Goal: Transaction & Acquisition: Purchase product/service

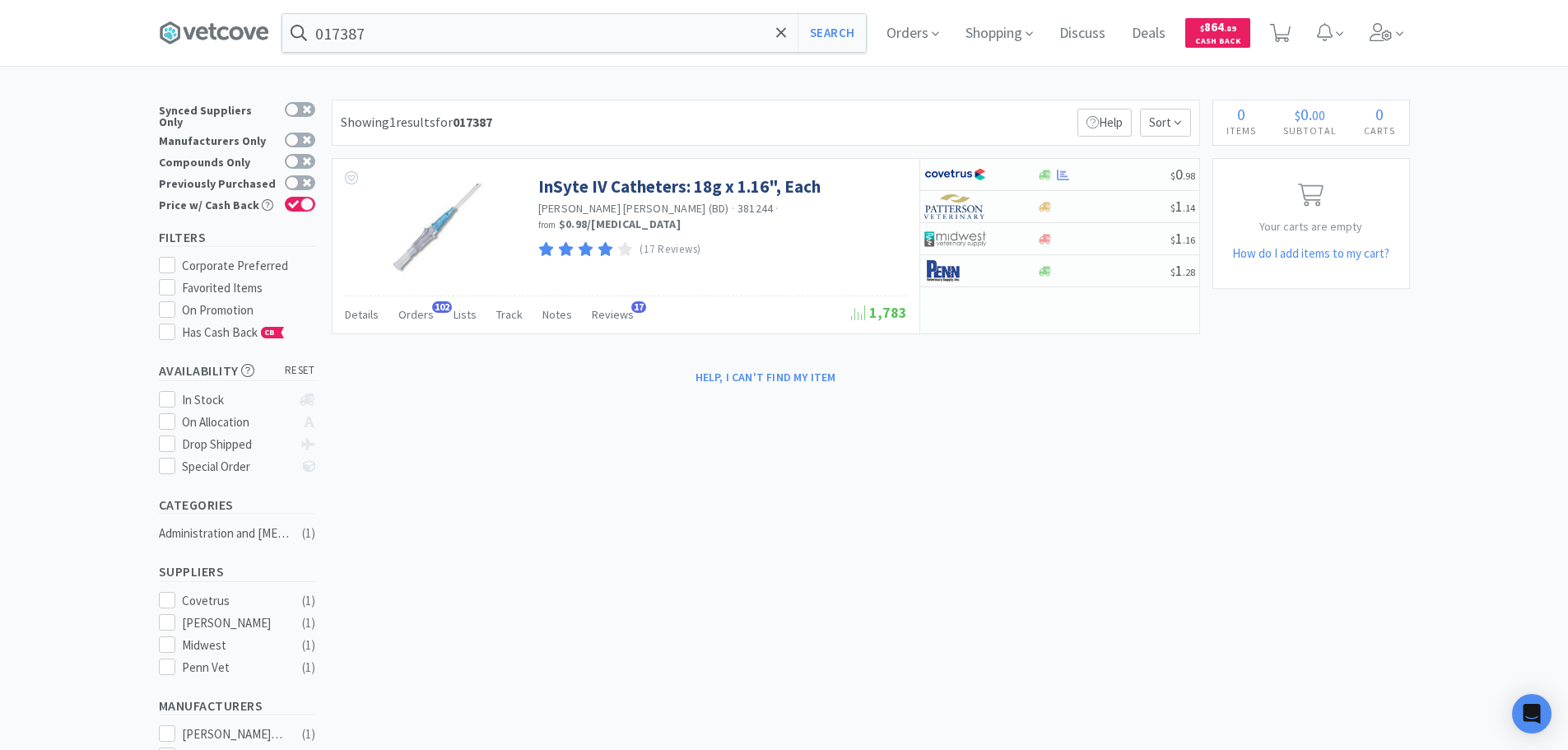
click at [499, 42] on input "017387" at bounding box center [574, 32] width 583 height 38
paste input "83205"
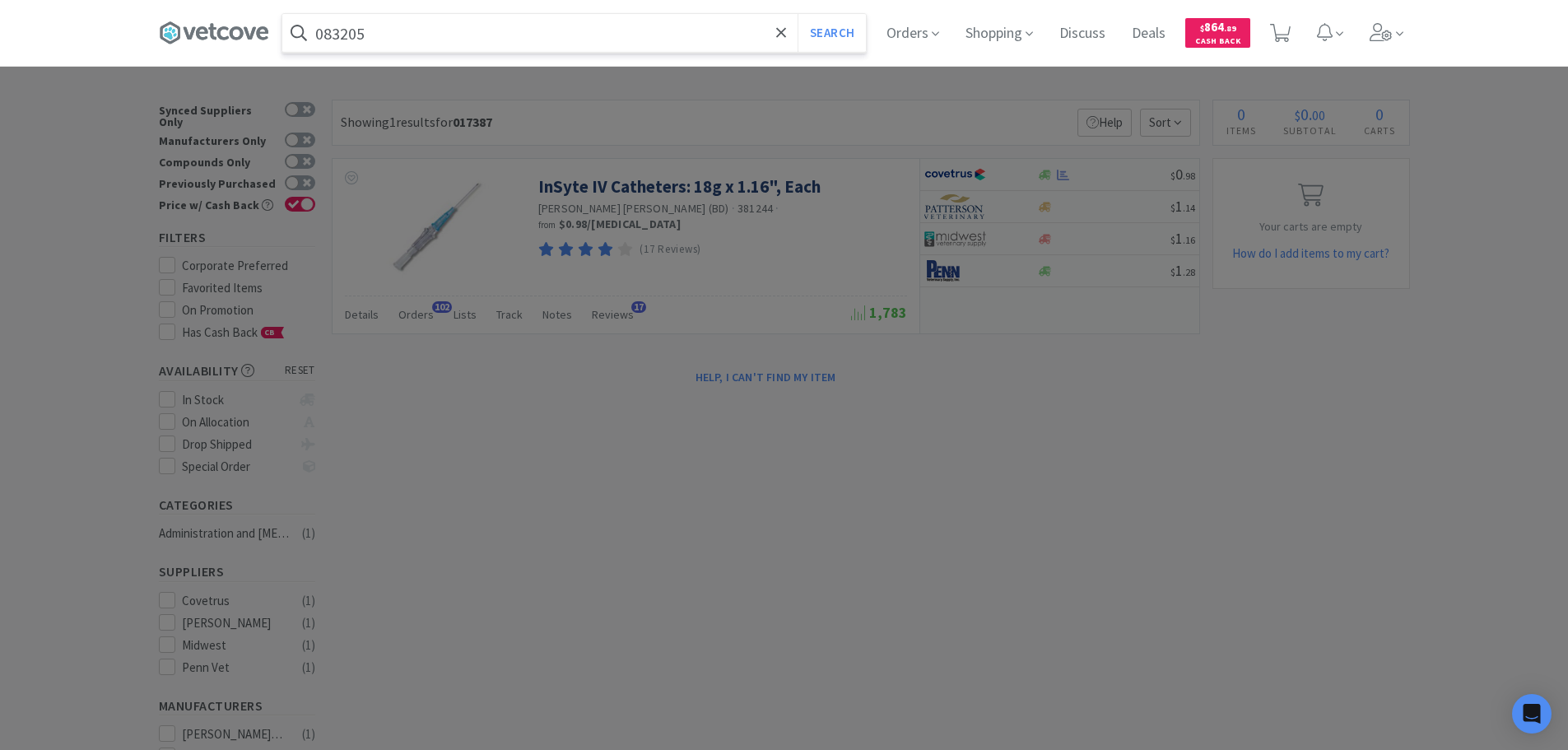
click at [798, 14] on button "Search" at bounding box center [832, 32] width 68 height 38
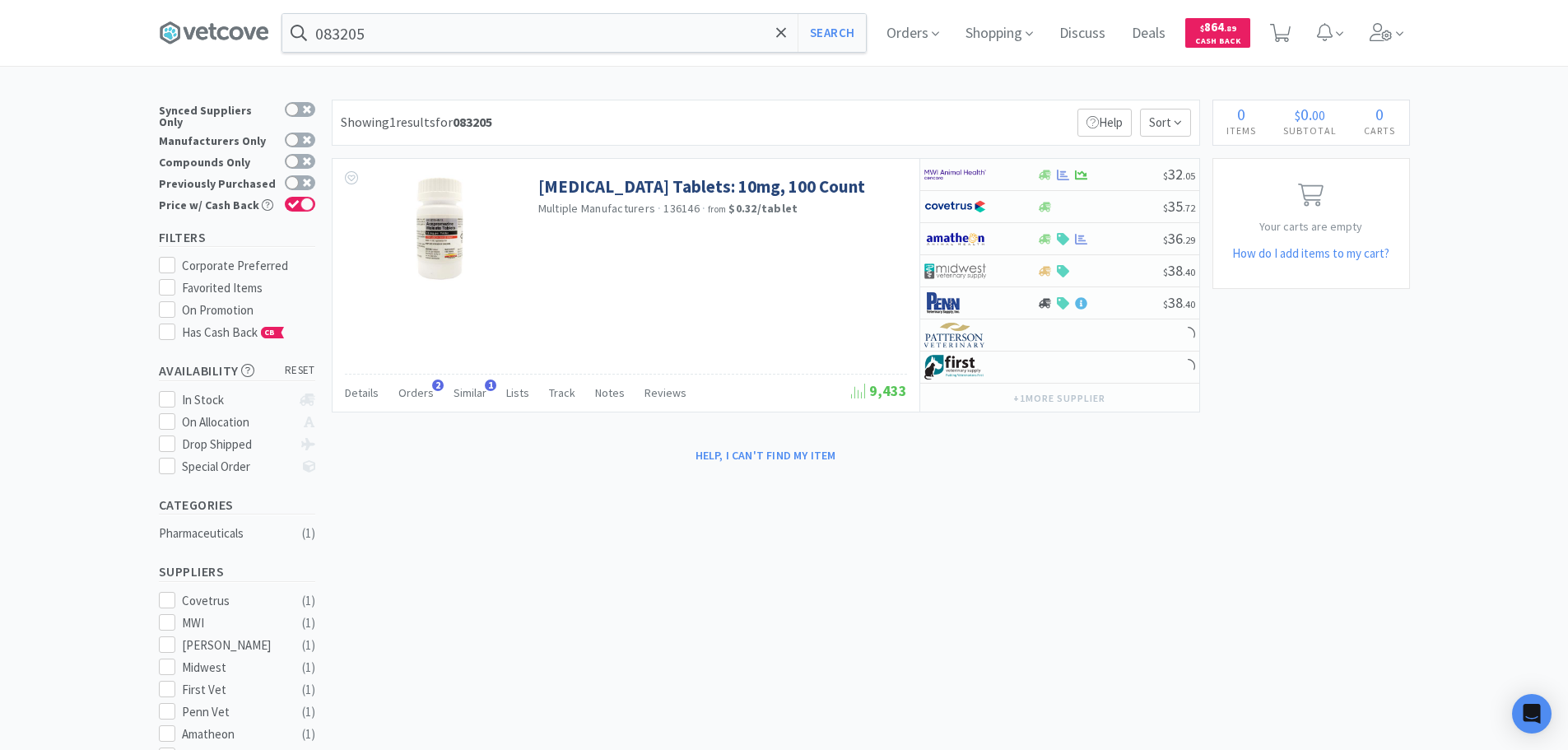
click at [1454, 115] on div "× Filter Results Synced Suppliers Only Manufacturers Only Compounds Only Previo…" at bounding box center [784, 619] width 1568 height 1040
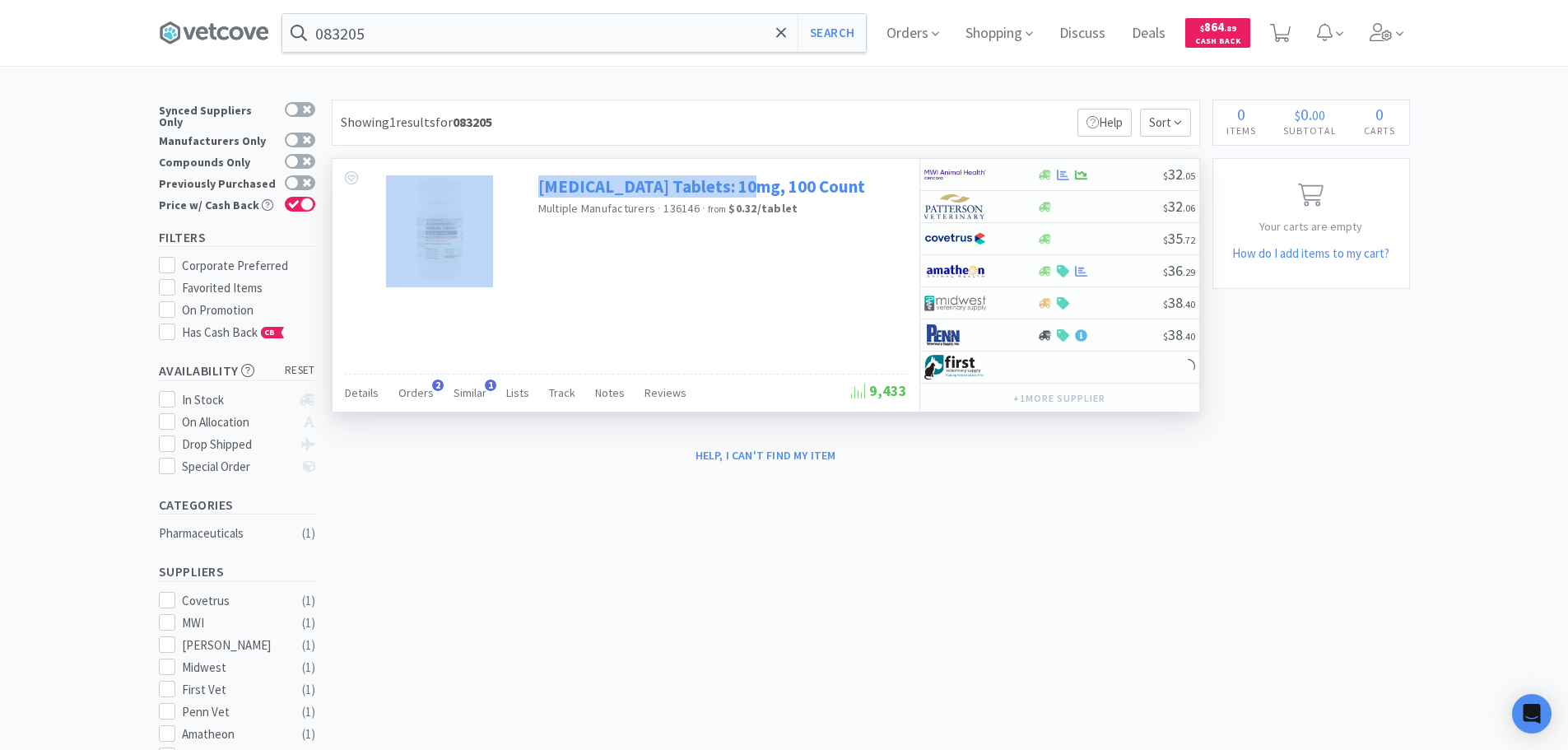
drag, startPoint x: 606, startPoint y: 185, endPoint x: 755, endPoint y: 189, distance: 149.1
click at [755, 189] on div "[MEDICAL_DATA] Tablets: 10mg, 100 Count Multiple Manufacturers · 136146 · from …" at bounding box center [625, 227] width 587 height 137
copy div "[MEDICAL_DATA] Tablets: 10mg"
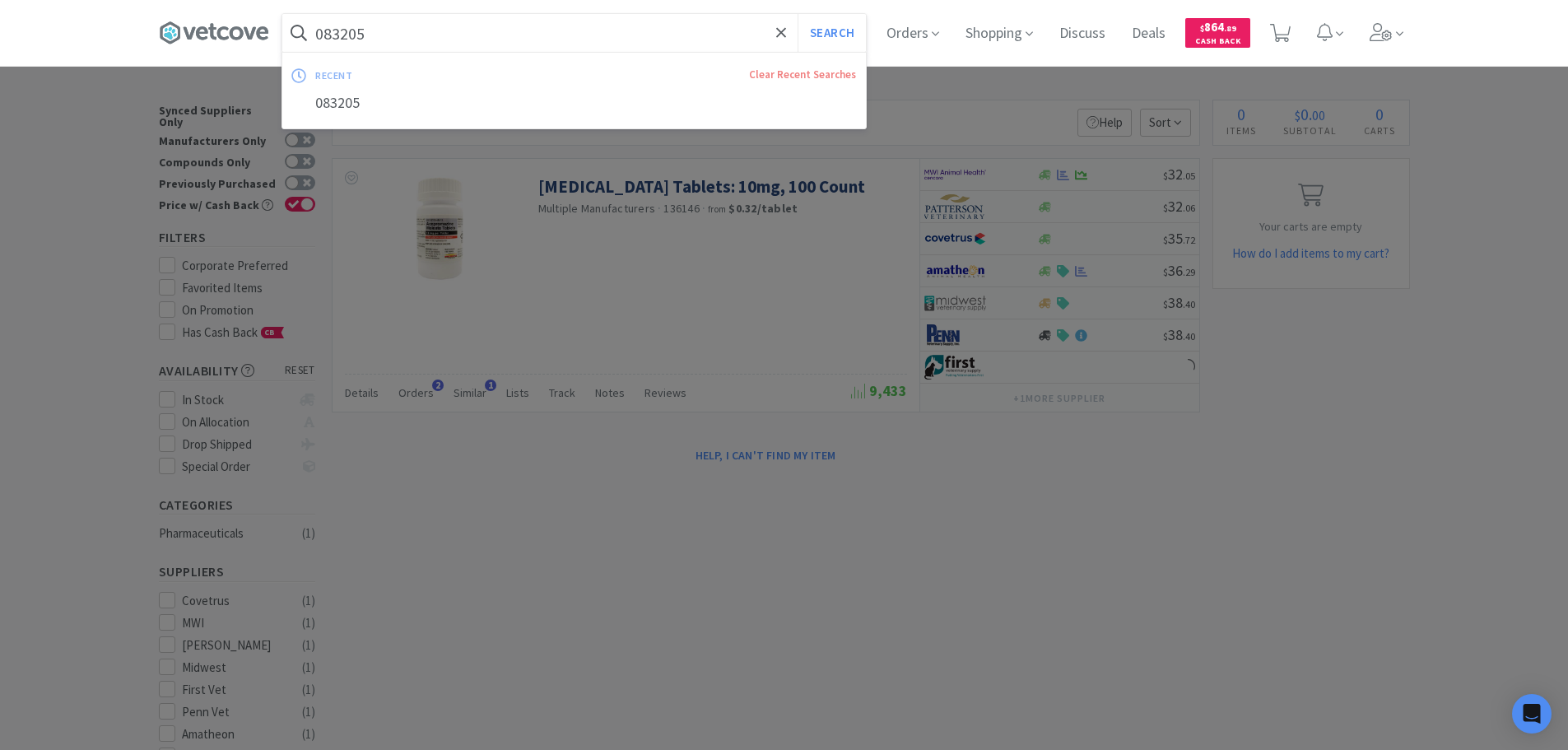
click at [500, 38] on input "083205" at bounding box center [574, 32] width 583 height 38
paste input "[MEDICAL_DATA] Tablets: 10mg"
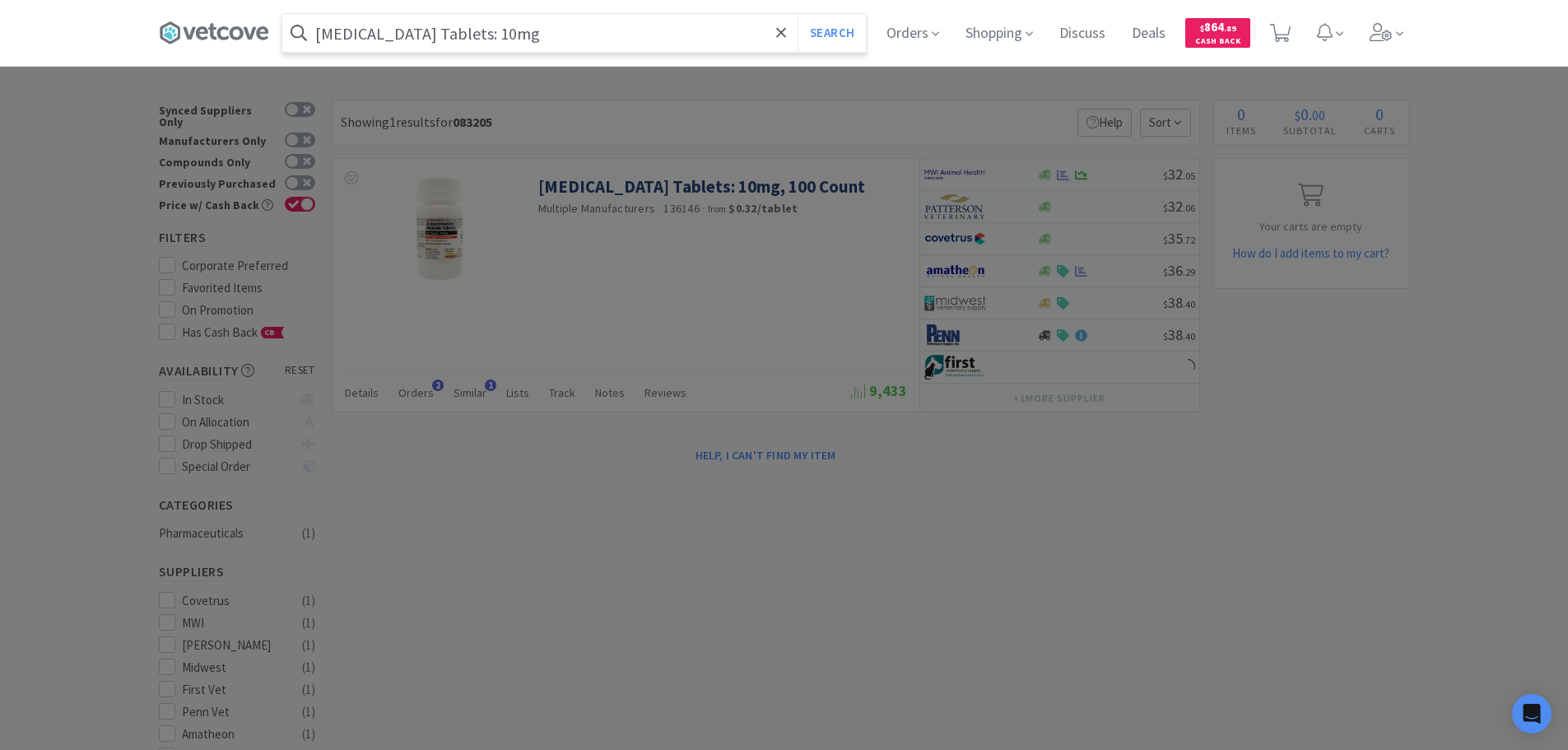
click at [438, 28] on input "[MEDICAL_DATA] Tablets: 10mg" at bounding box center [574, 32] width 583 height 38
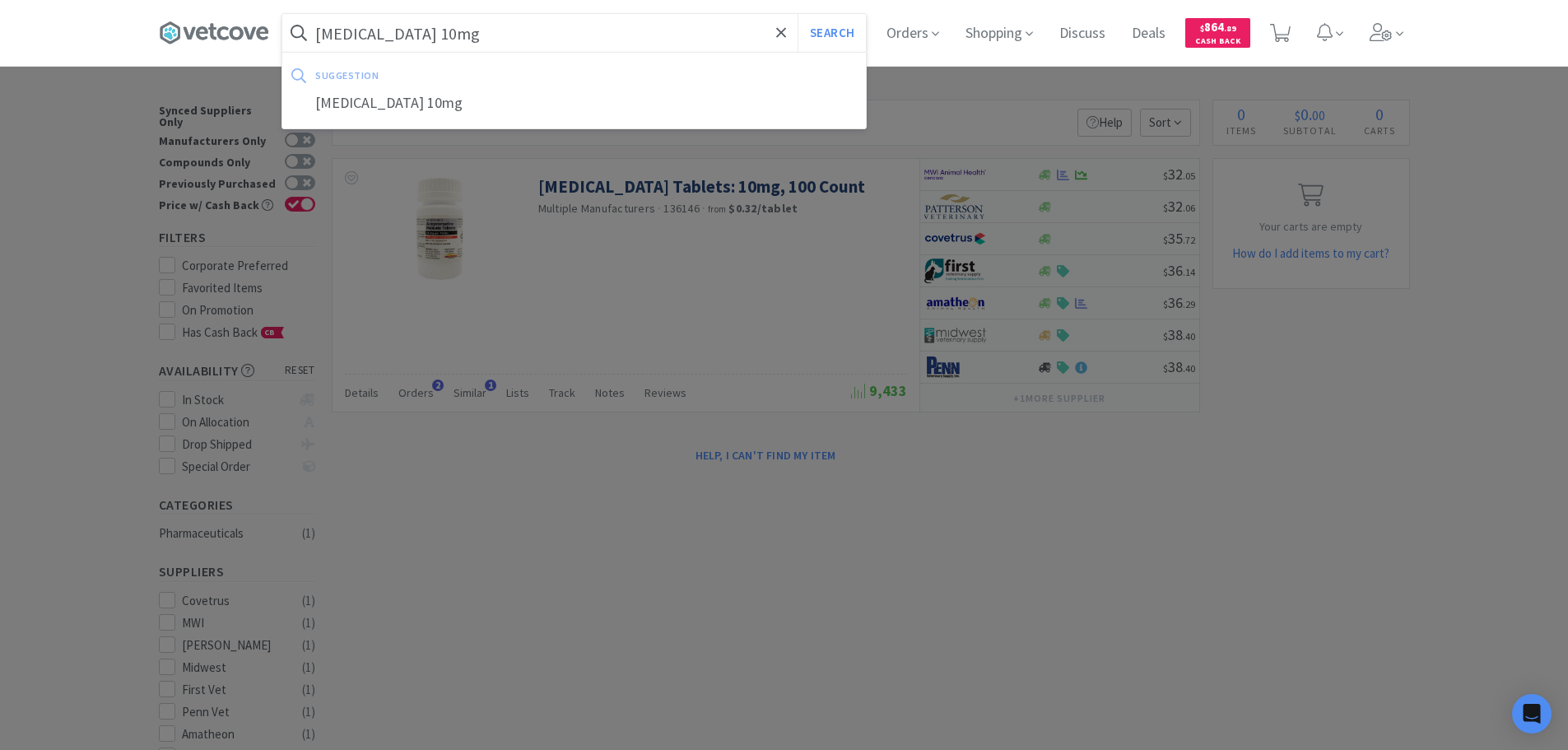
type input "[MEDICAL_DATA] 10mg"
click at [798, 14] on button "Search" at bounding box center [832, 32] width 68 height 38
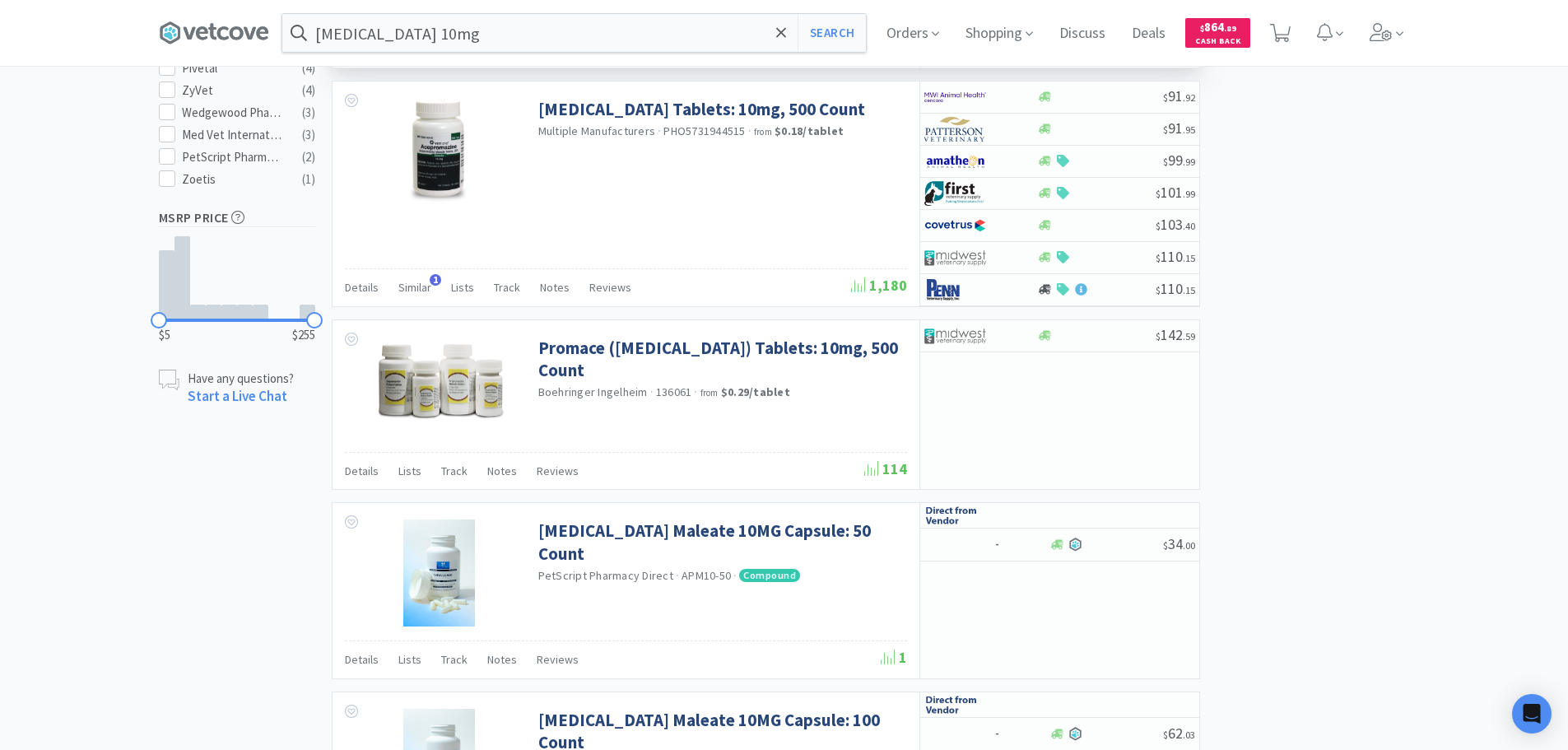
scroll to position [988, 0]
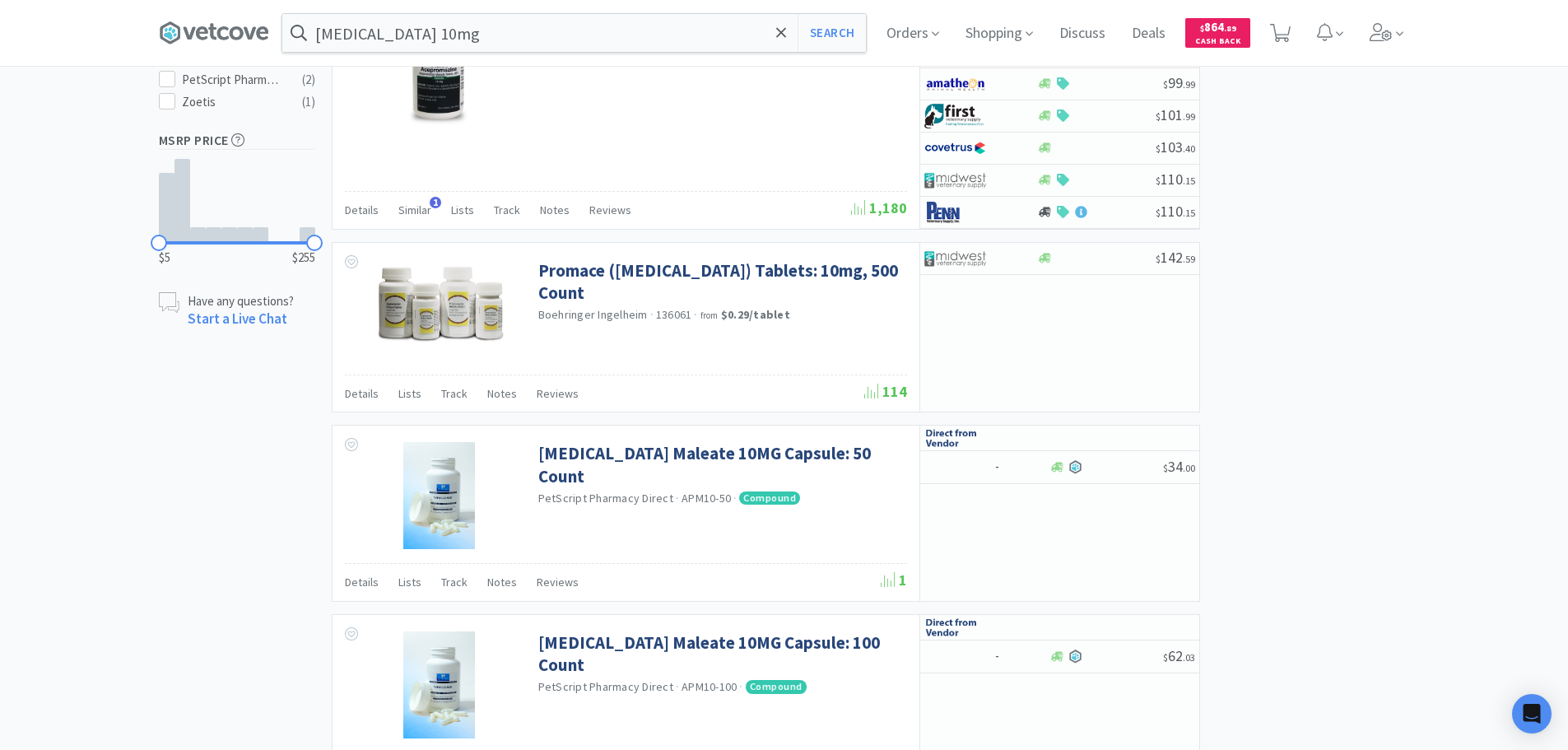
click at [860, 308] on div "[PERSON_NAME] · 136061 · from $0.29 / tablet" at bounding box center [720, 316] width 365 height 18
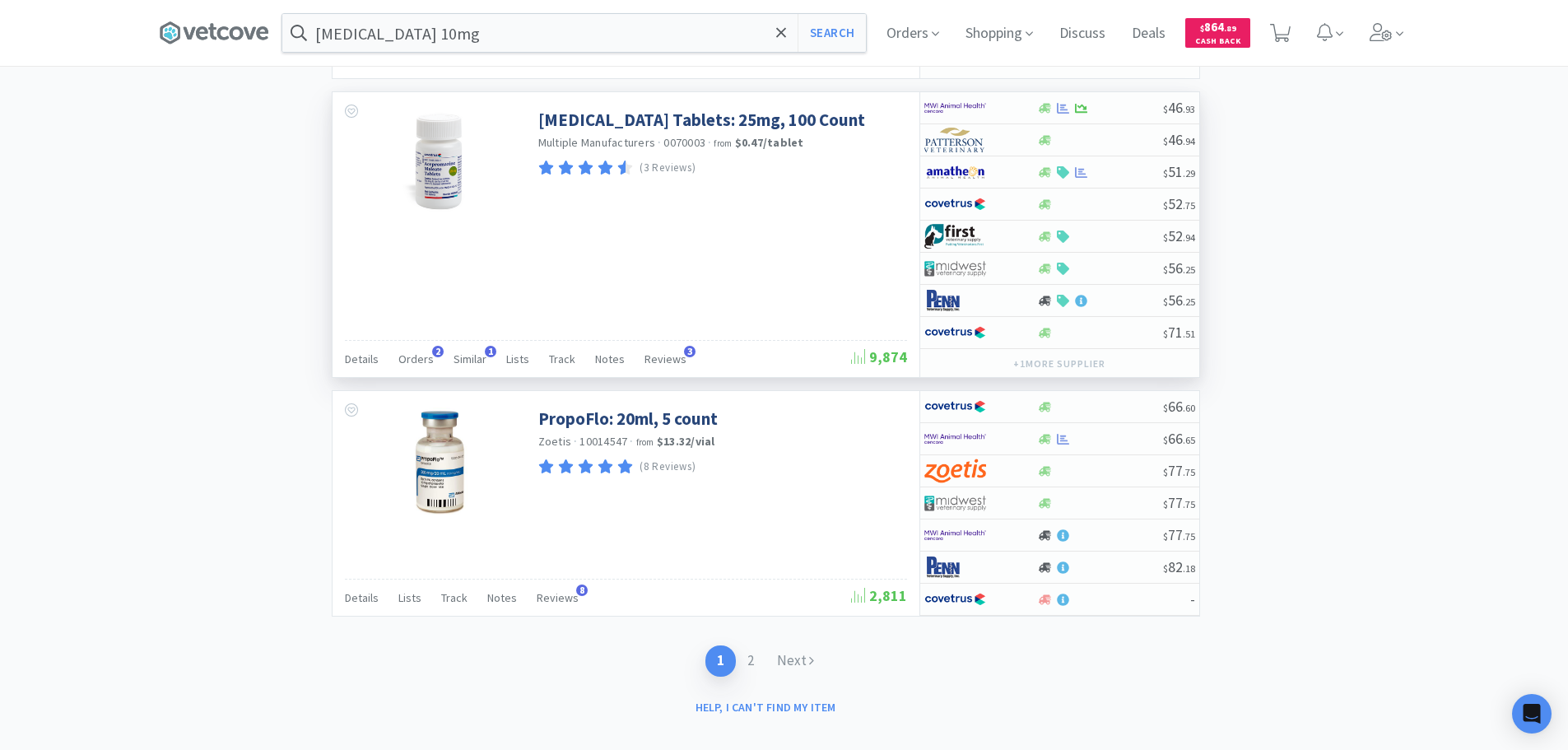
scroll to position [2774, 0]
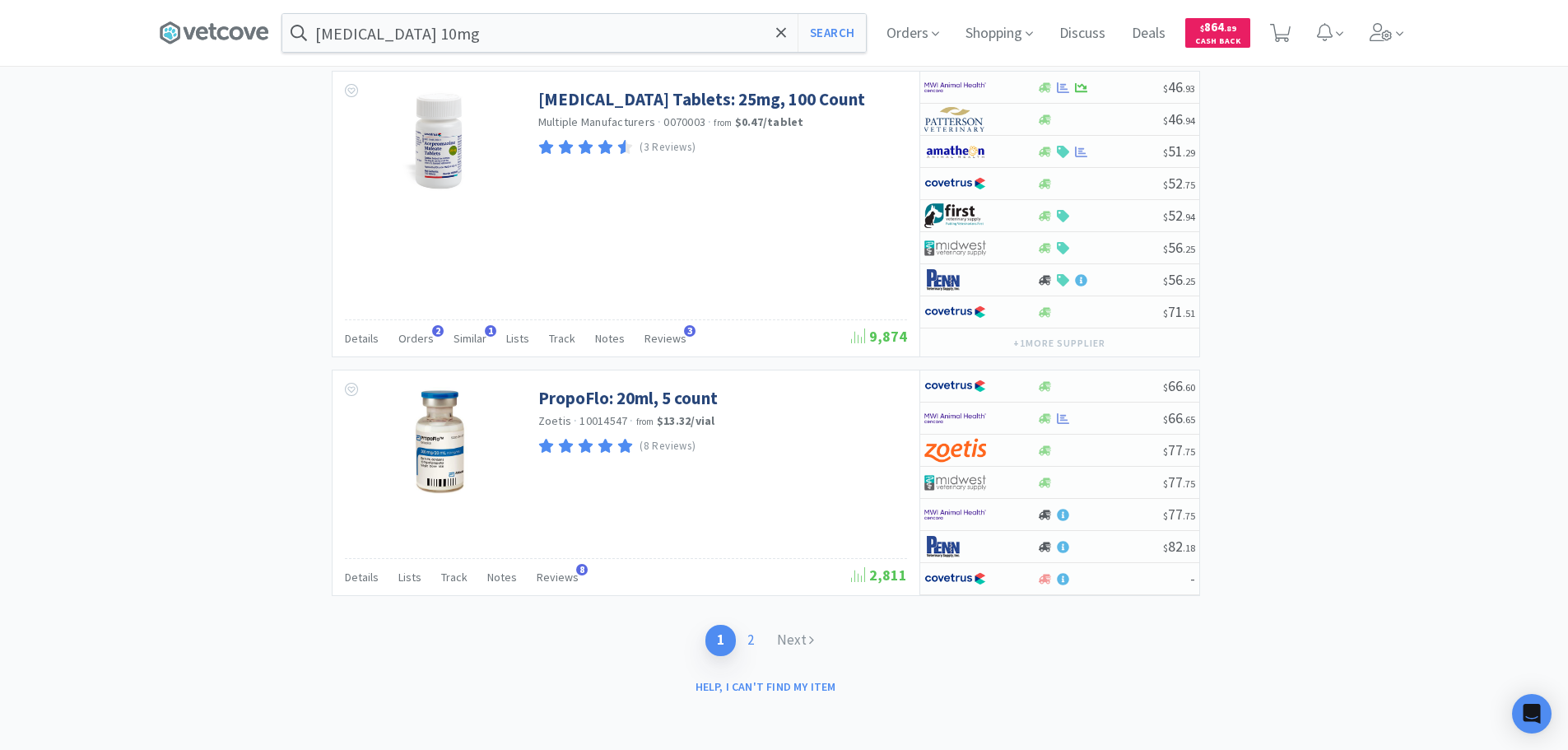
click at [743, 642] on link "2" at bounding box center [751, 641] width 30 height 31
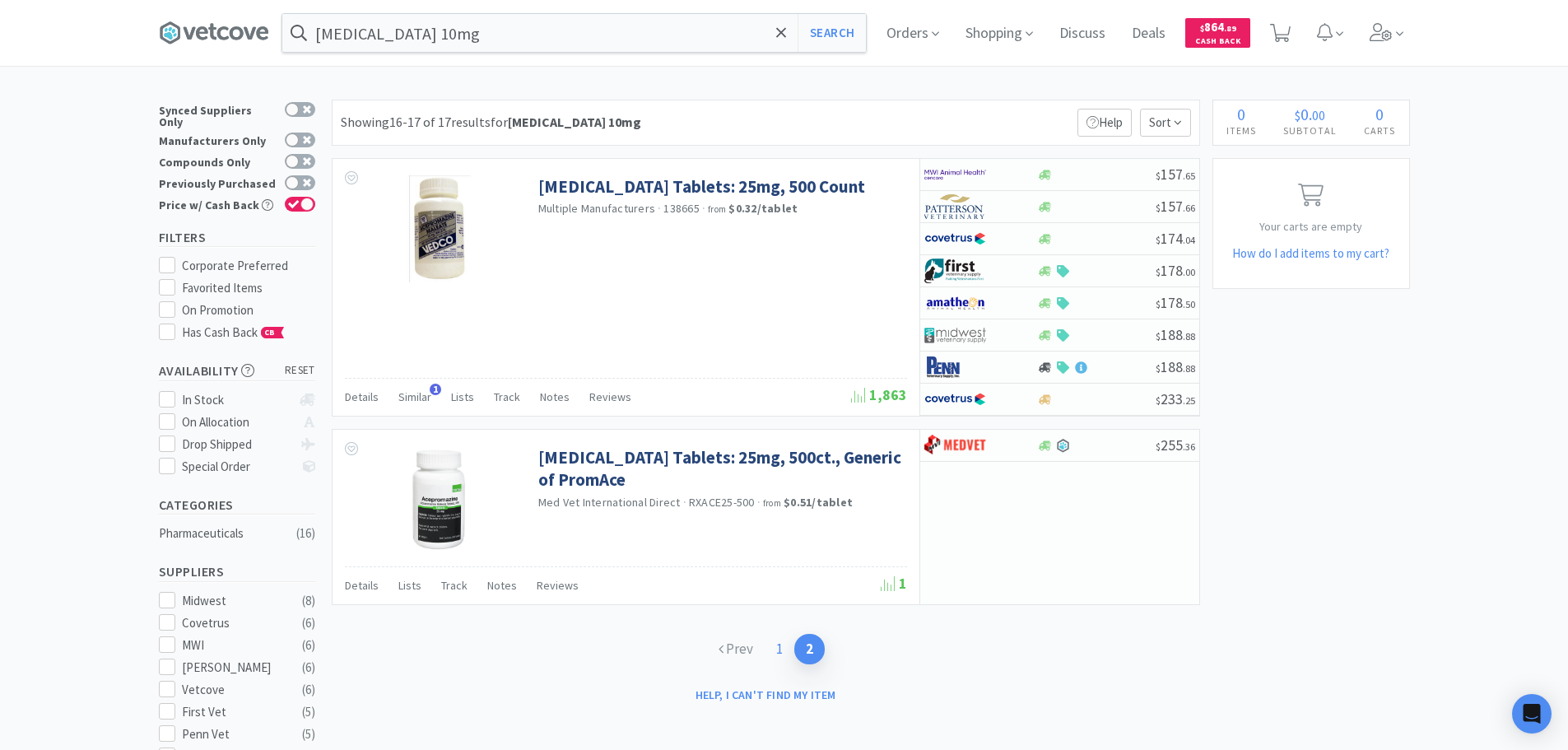
click at [774, 651] on link "1" at bounding box center [779, 649] width 30 height 31
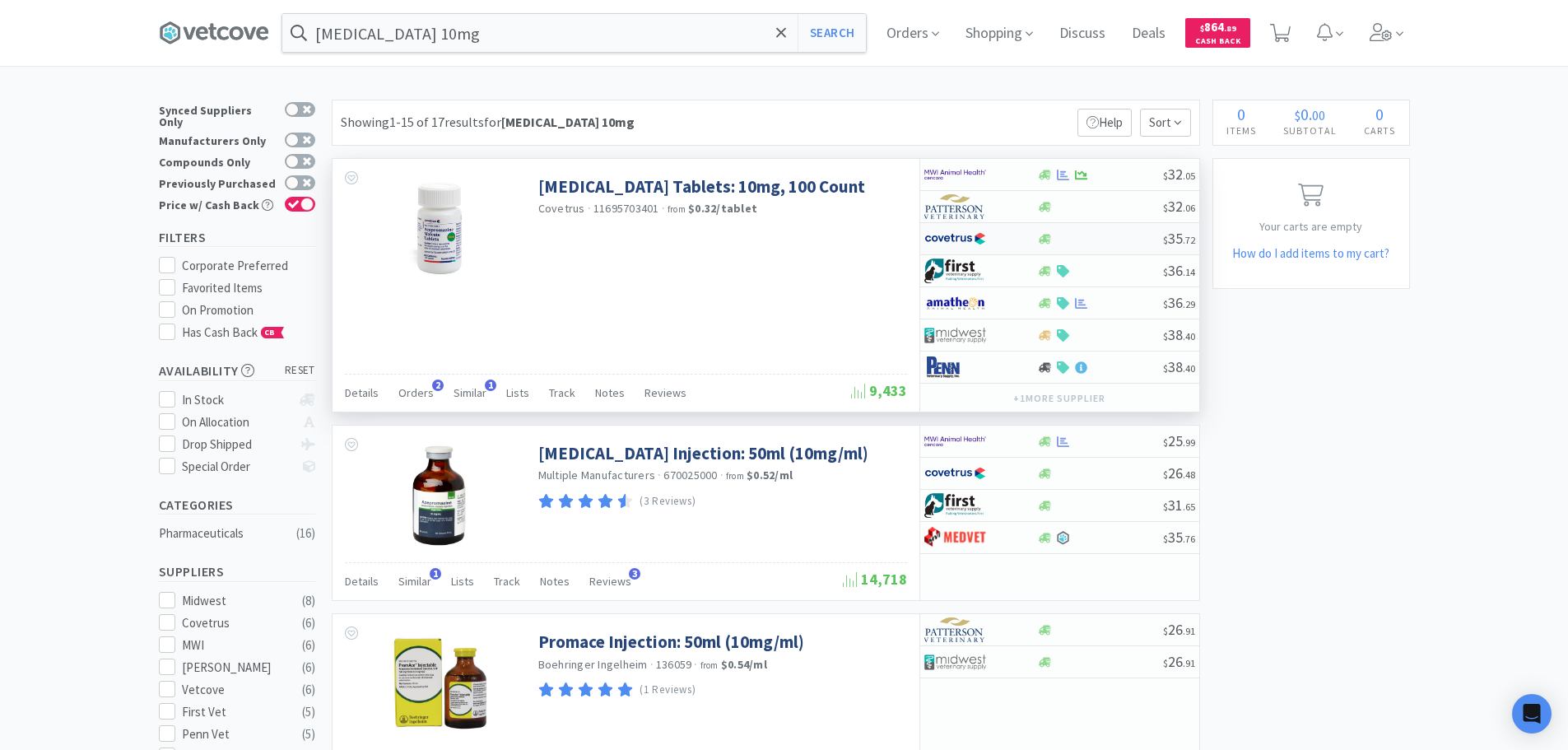
click at [1102, 243] on div at bounding box center [1100, 239] width 126 height 12
select select "1"
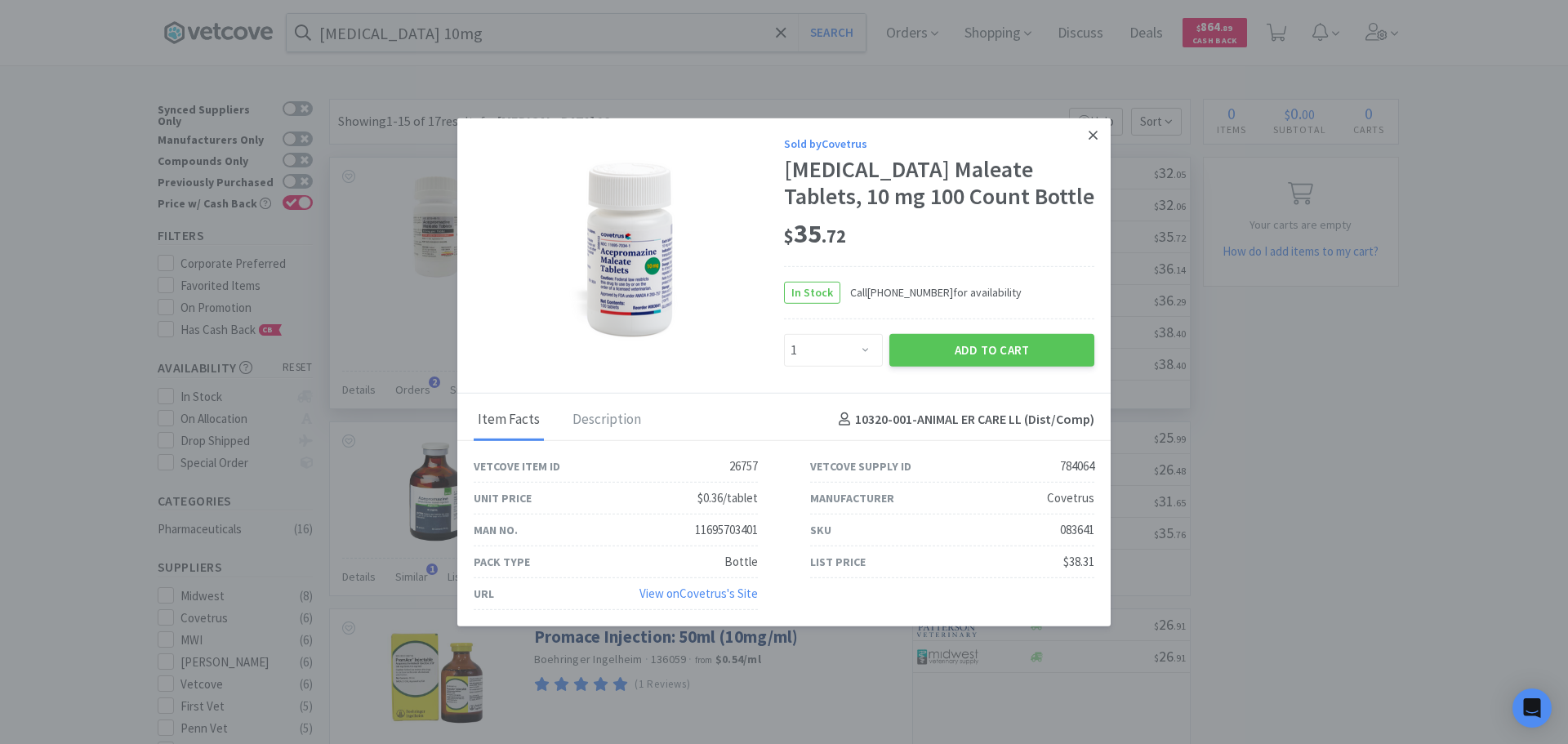
click at [1094, 139] on icon at bounding box center [1093, 134] width 9 height 14
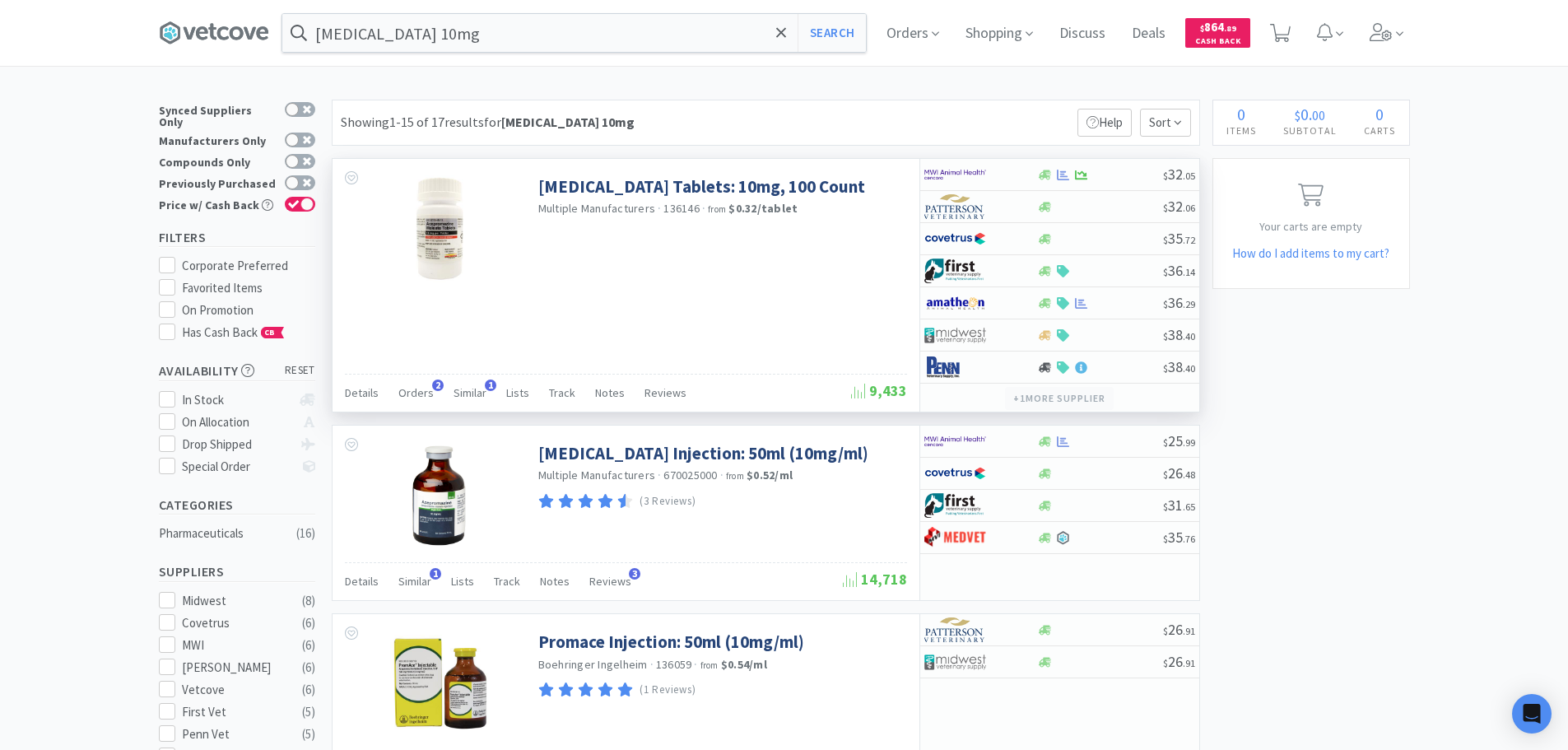
click at [1108, 404] on button "+ 1 more supplier" at bounding box center [1059, 398] width 108 height 23
type input "083205"
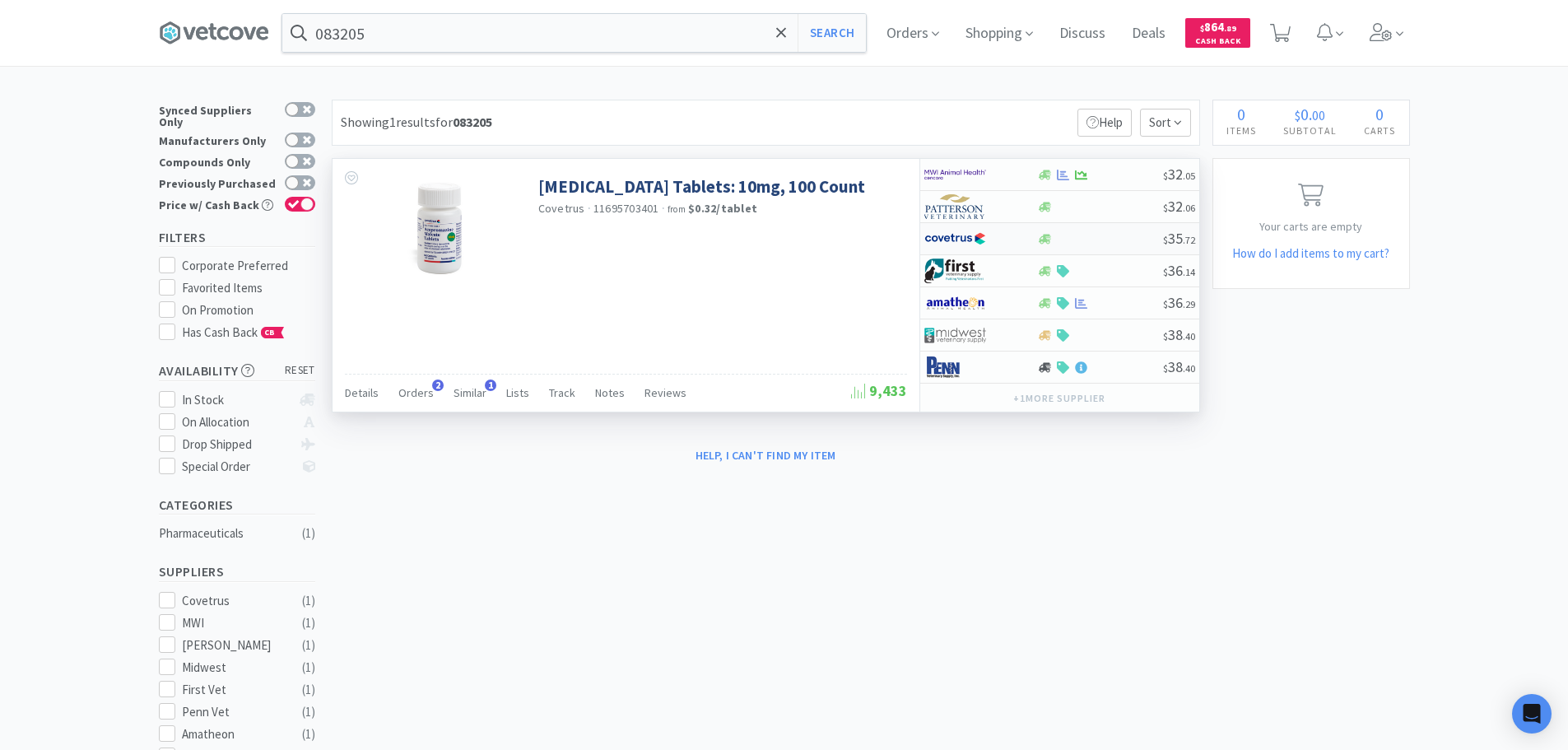
click at [1109, 239] on div at bounding box center [1100, 239] width 126 height 12
select select "1"
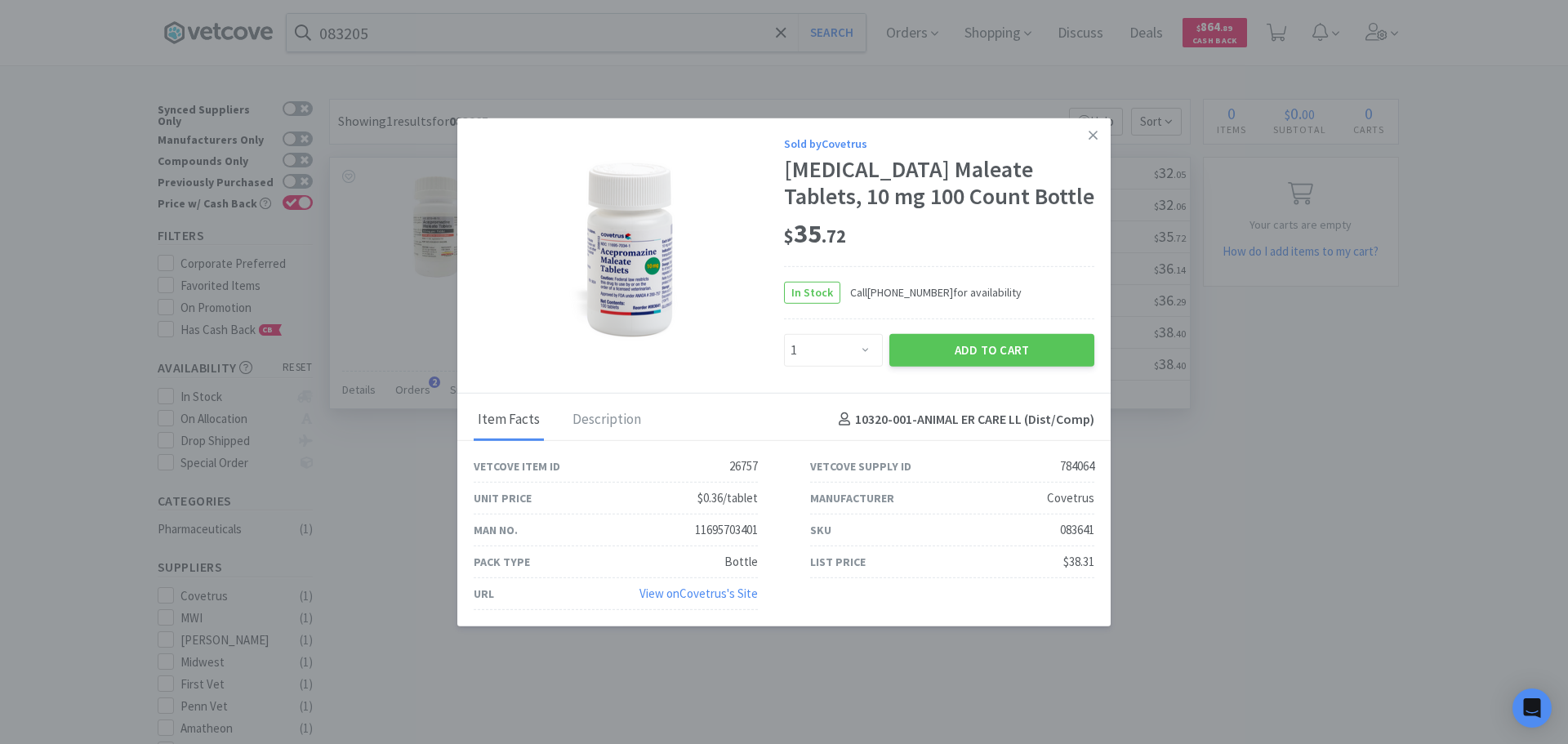
click at [1077, 528] on div "083641" at bounding box center [1077, 530] width 34 height 19
copy div "083641"
click at [1086, 132] on link at bounding box center [1093, 135] width 29 height 35
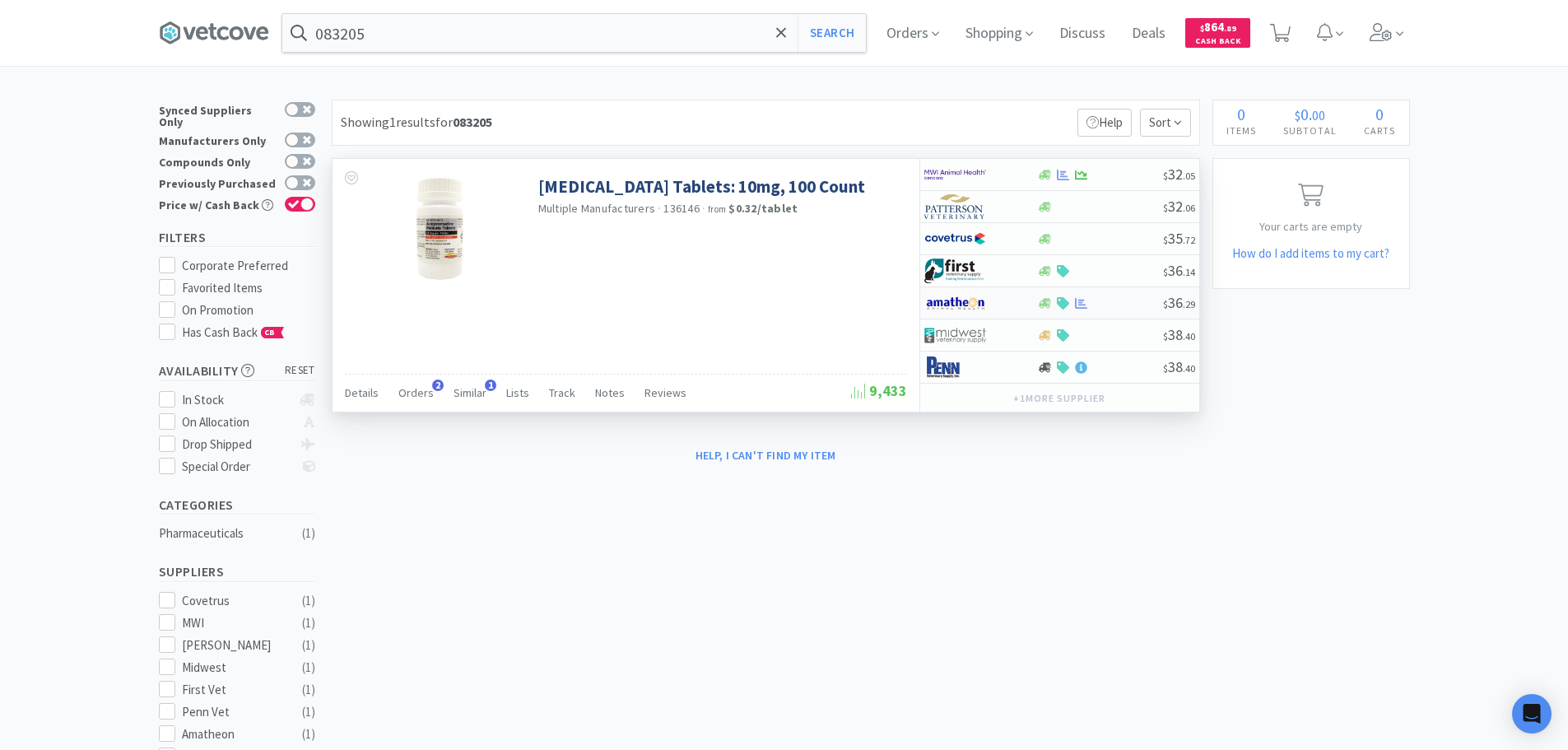
click at [1126, 305] on div at bounding box center [1100, 303] width 126 height 12
select select "1"
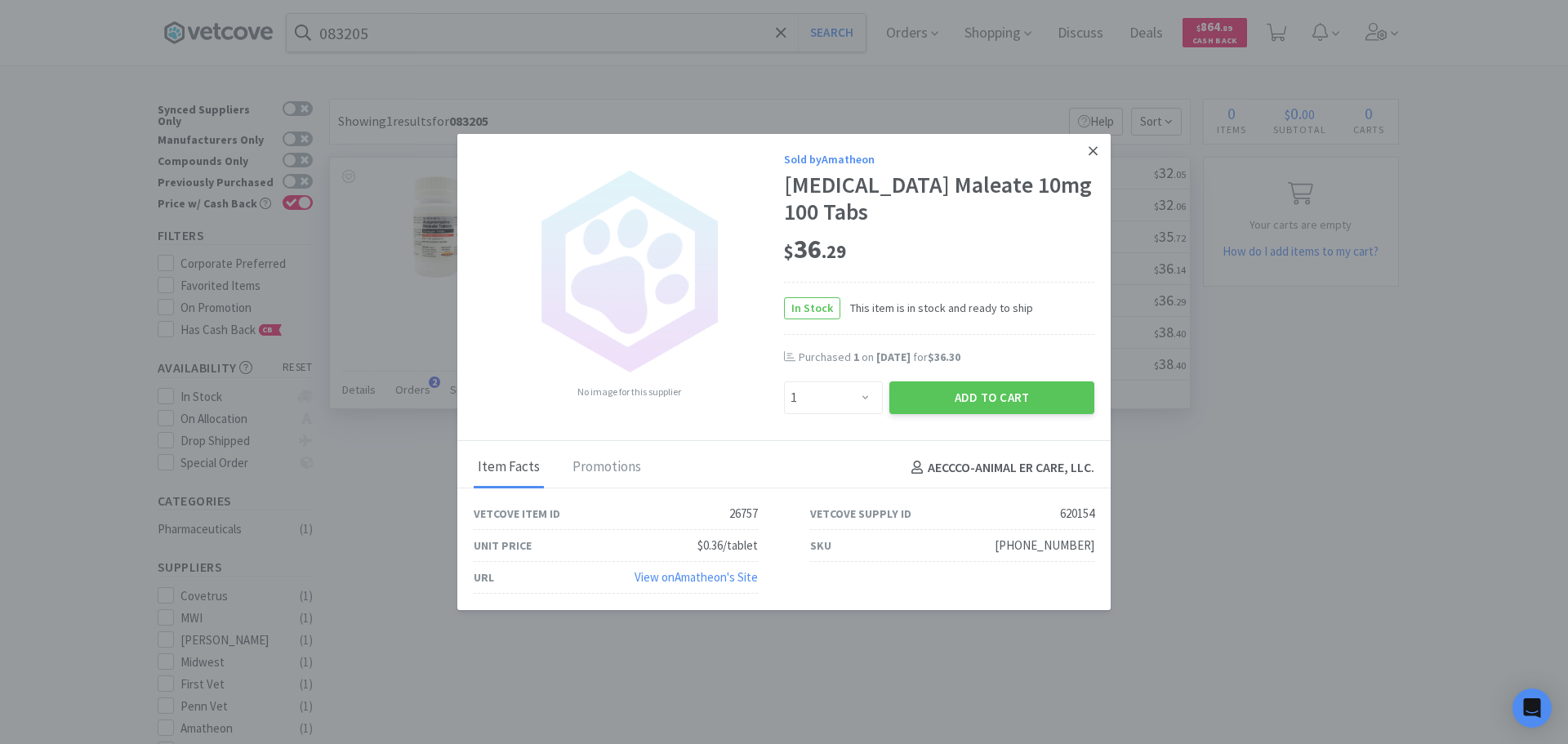
click at [1089, 158] on icon at bounding box center [1093, 151] width 9 height 14
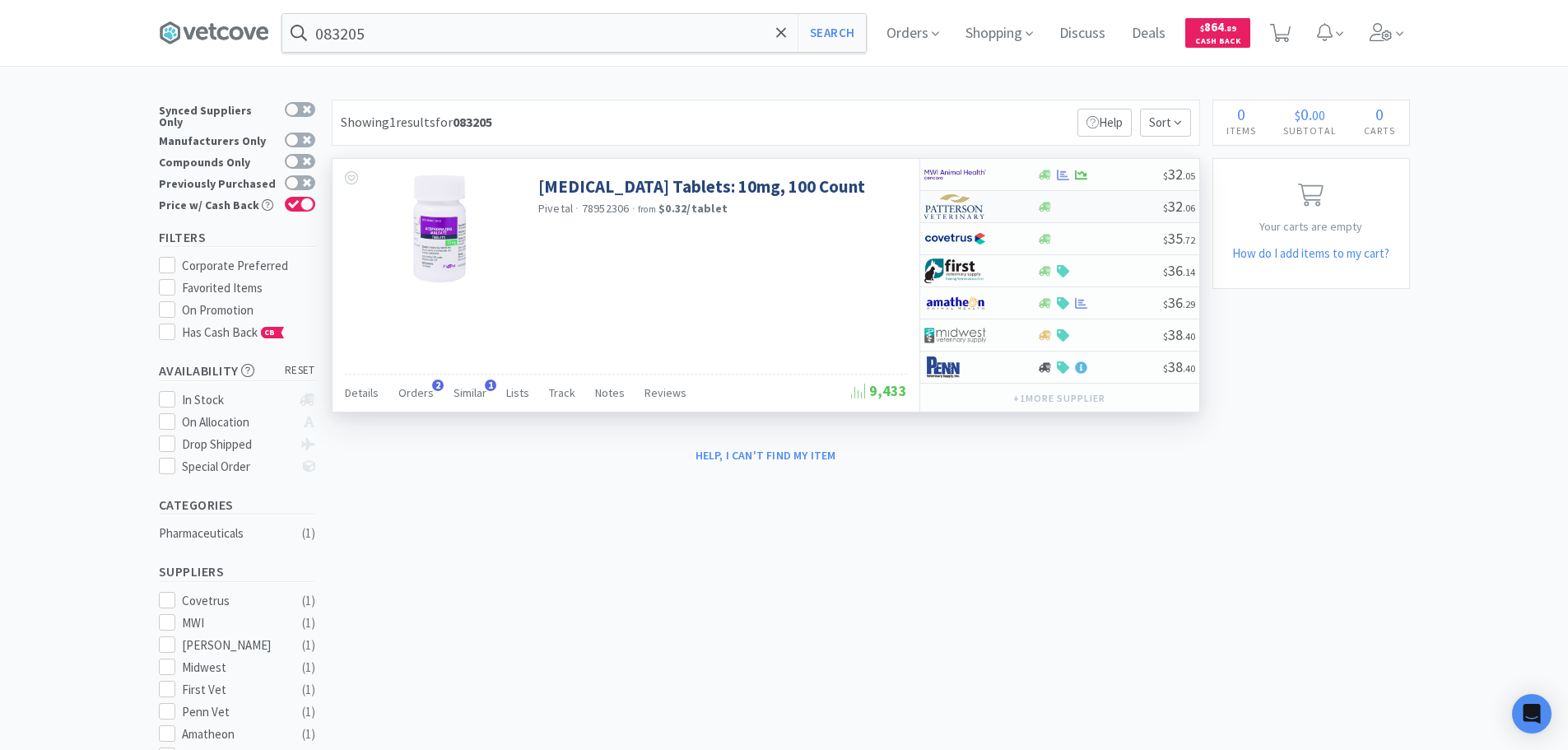
click at [1109, 204] on div at bounding box center [1100, 207] width 126 height 12
select select "1"
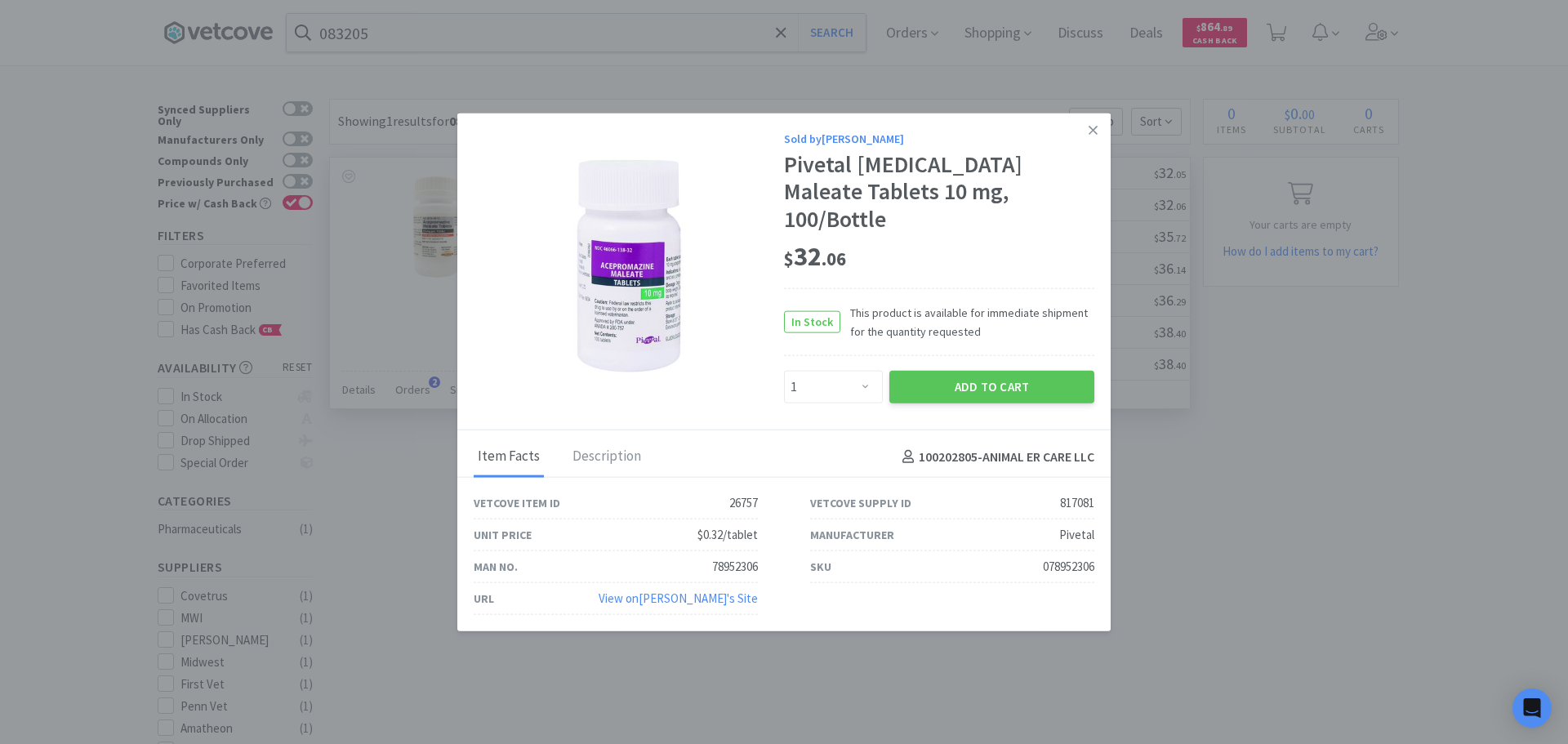
click at [1065, 557] on div "078952306" at bounding box center [1068, 566] width 52 height 19
copy div "078952306"
click at [1093, 137] on icon at bounding box center [1093, 130] width 9 height 14
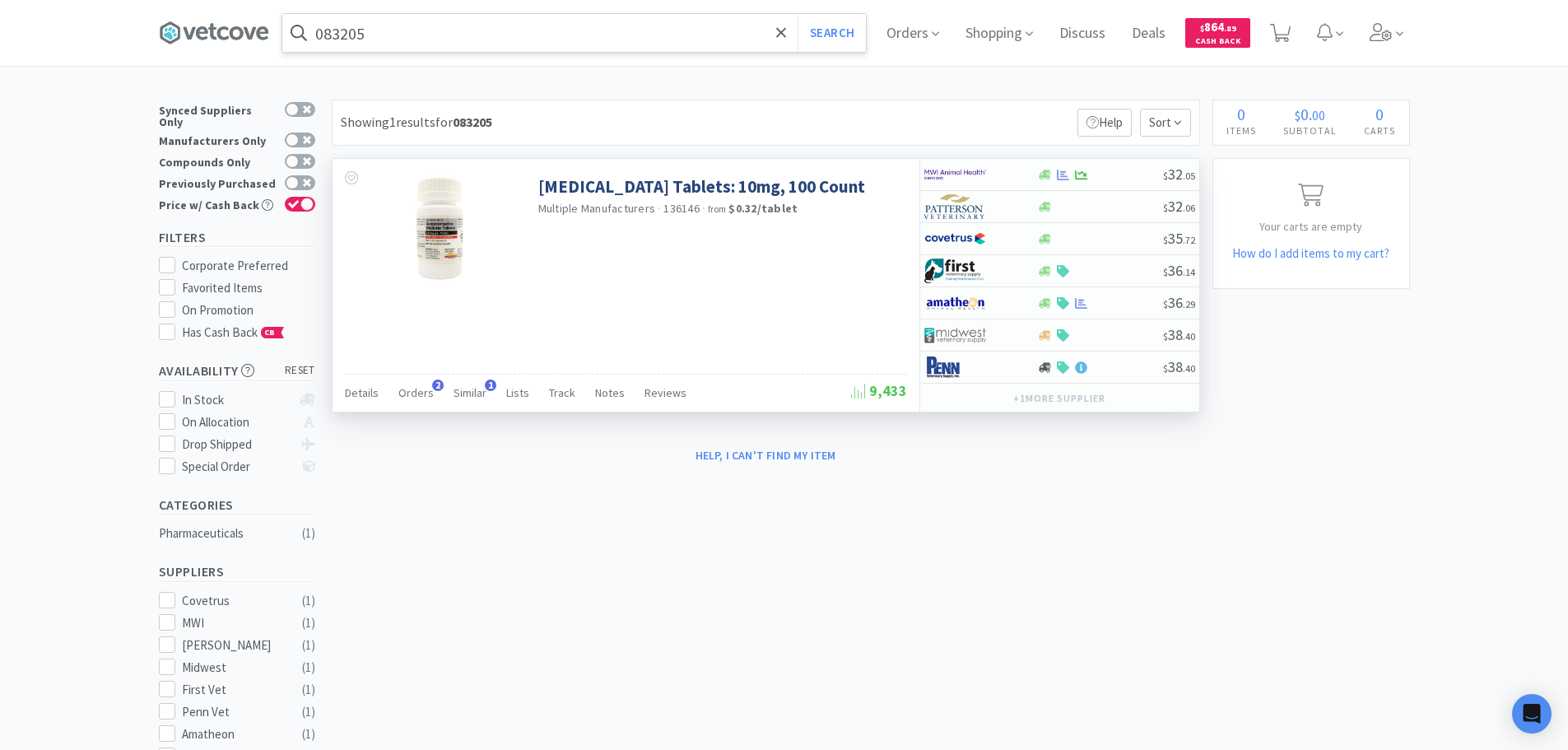
click at [522, 29] on input "083205" at bounding box center [574, 32] width 583 height 38
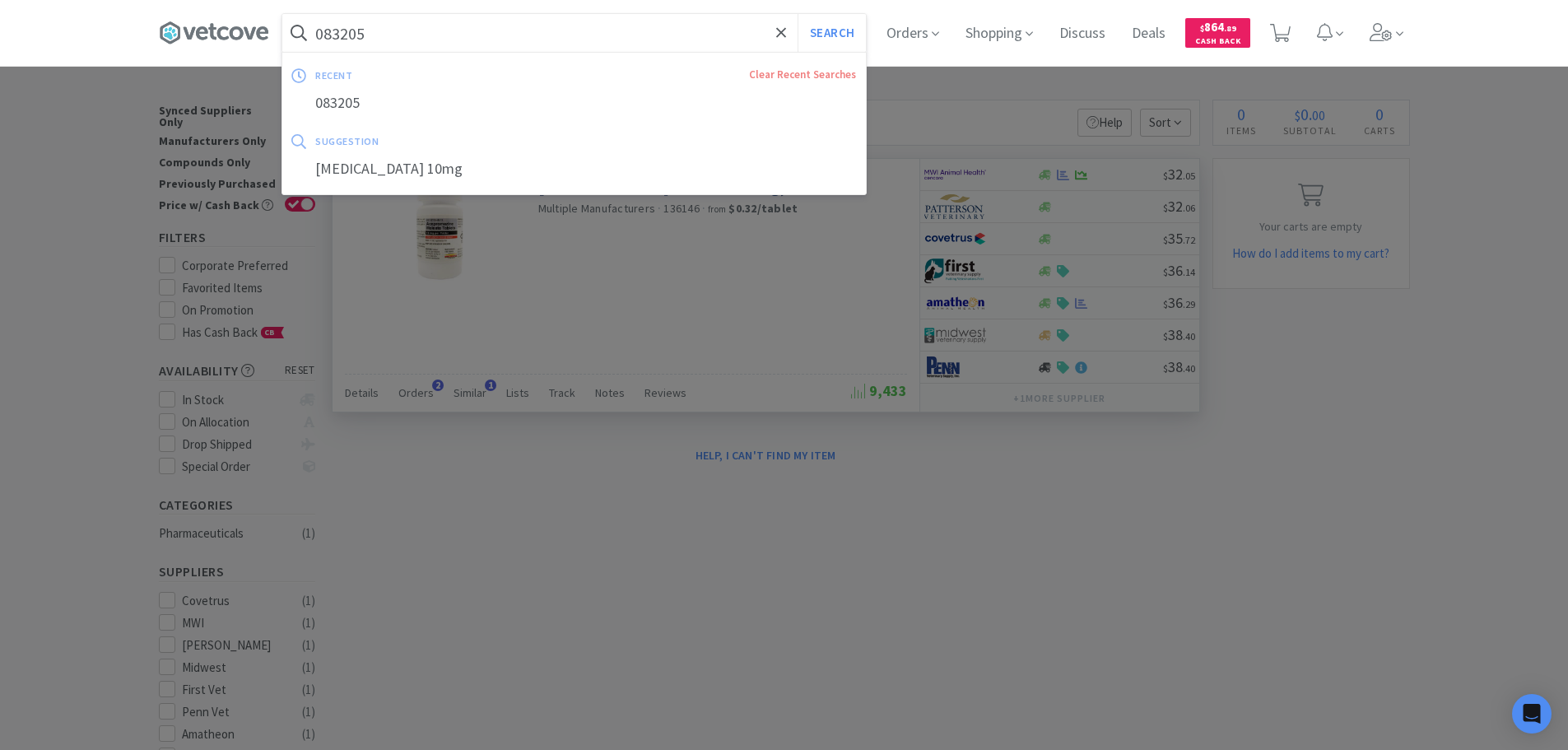
paste input "77359"
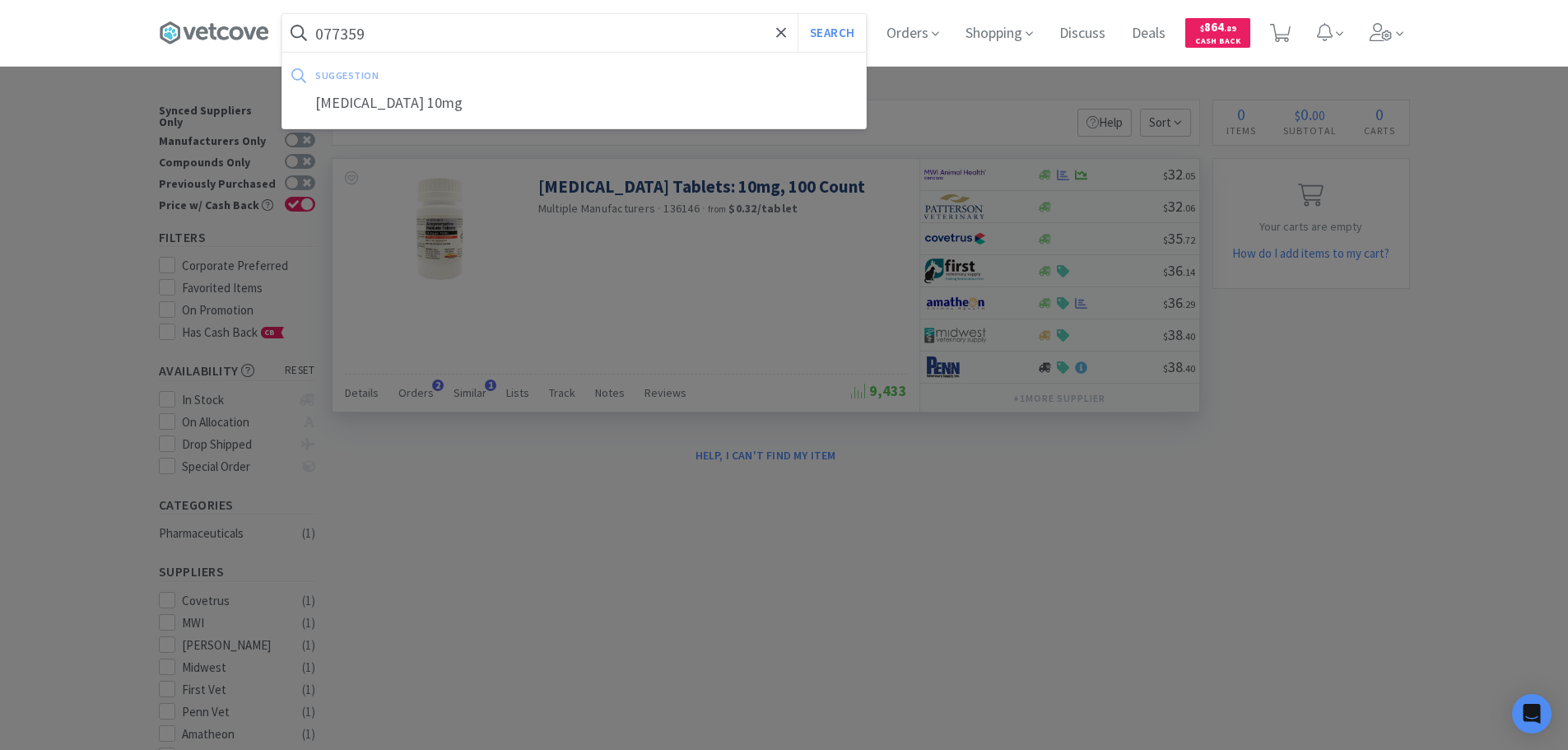
click at [798, 14] on button "Search" at bounding box center [832, 32] width 68 height 38
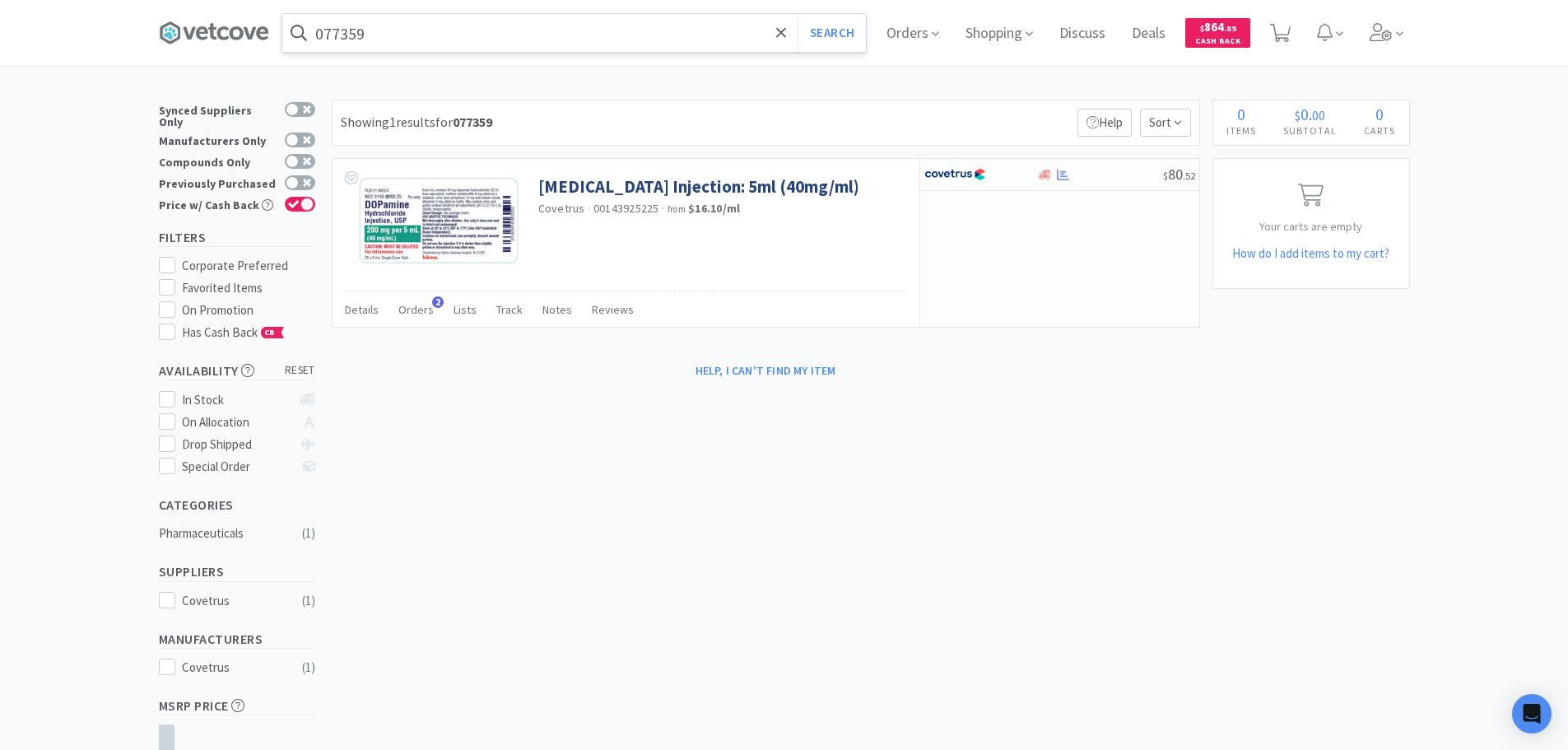
click at [529, 38] on input "077359" at bounding box center [574, 32] width 583 height 38
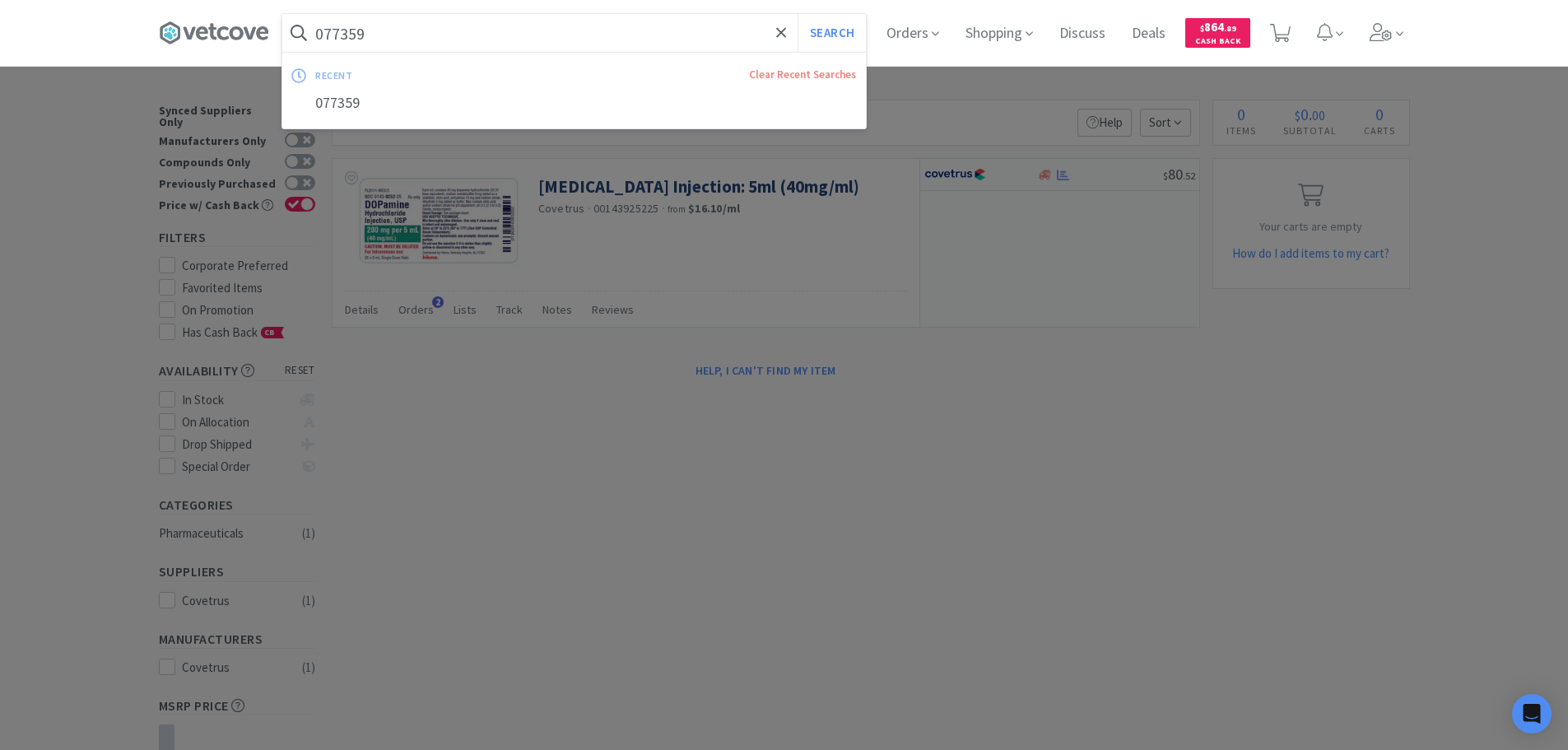
paste input "98873"
click at [798, 14] on button "Search" at bounding box center [832, 32] width 68 height 38
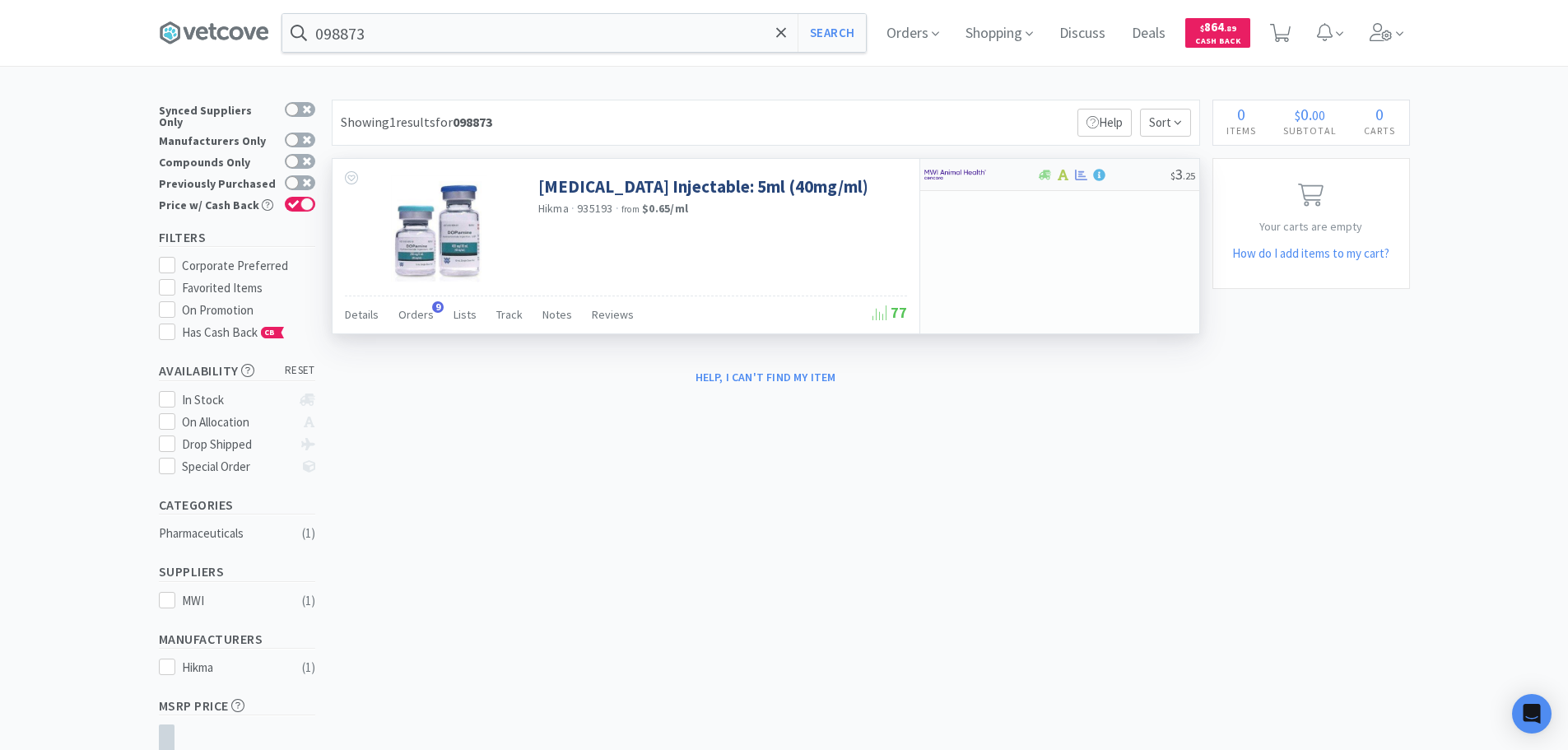
click at [1121, 179] on div at bounding box center [1104, 175] width 133 height 12
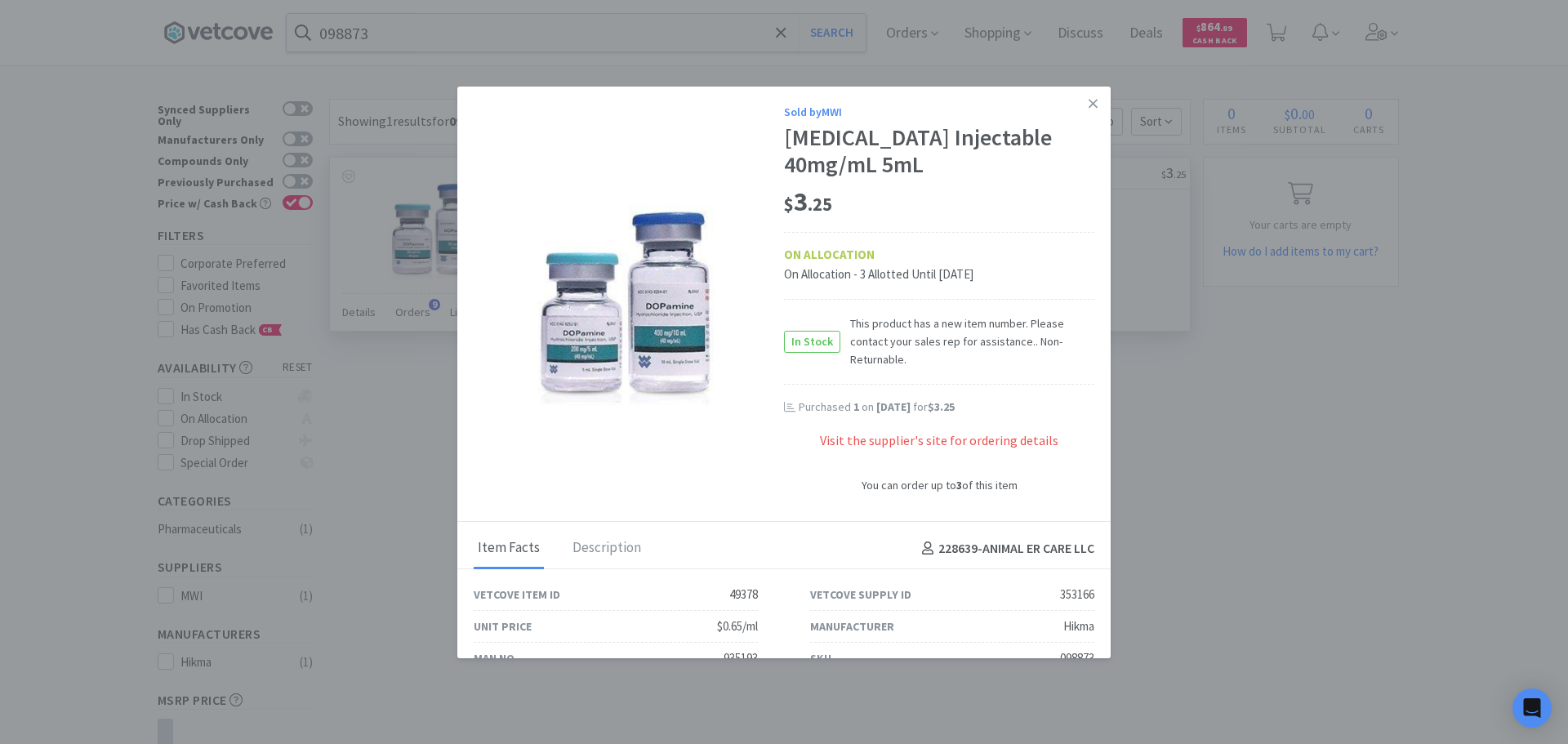
click at [810, 360] on div "In Stock This product has a new item number. Please contact your sales rep for …" at bounding box center [939, 341] width 310 height 86
click at [969, 443] on div "Visit the supplier's site for ordering details" at bounding box center [939, 449] width 310 height 36
click at [1089, 102] on icon at bounding box center [1093, 103] width 9 height 9
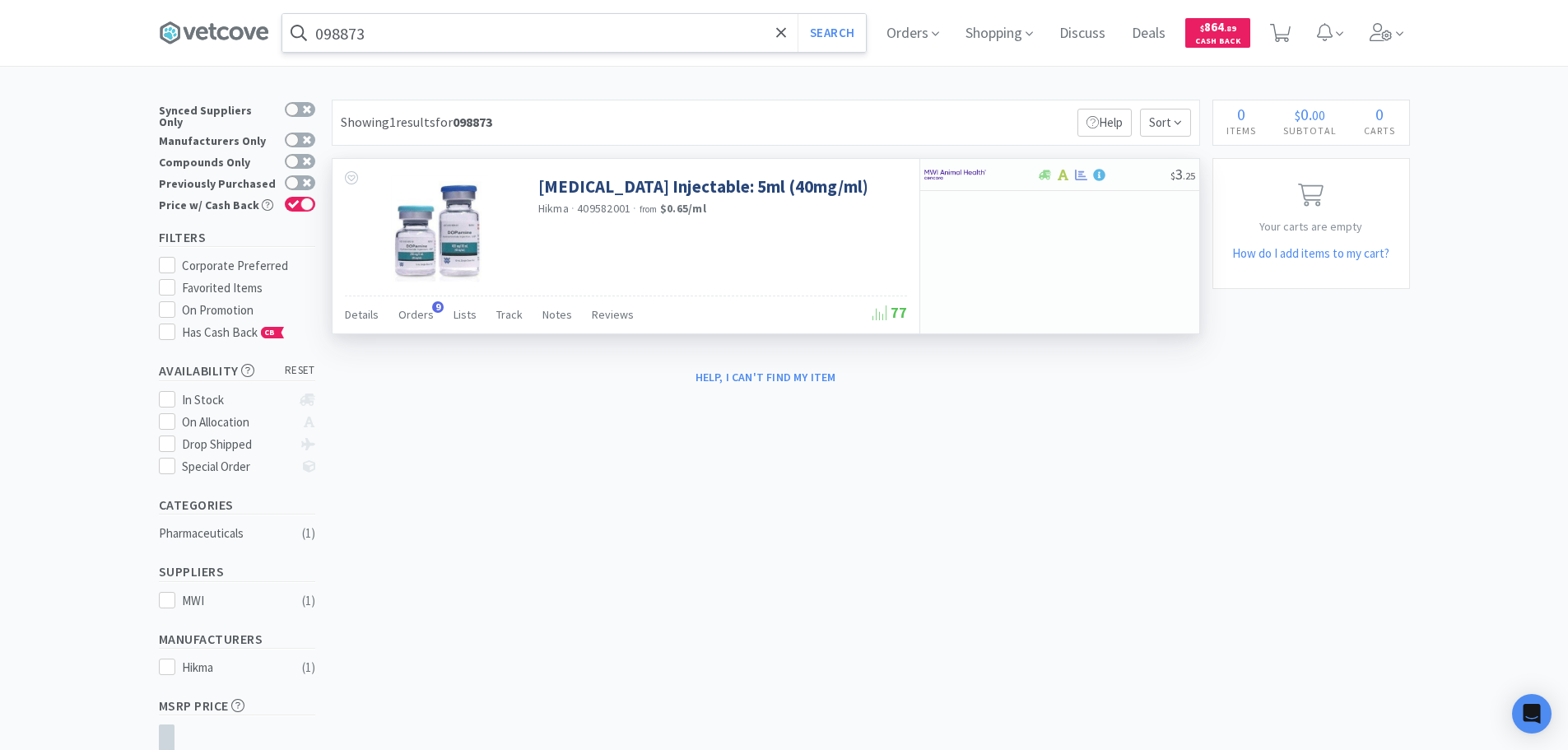
click at [519, 24] on input "098873" at bounding box center [574, 32] width 583 height 38
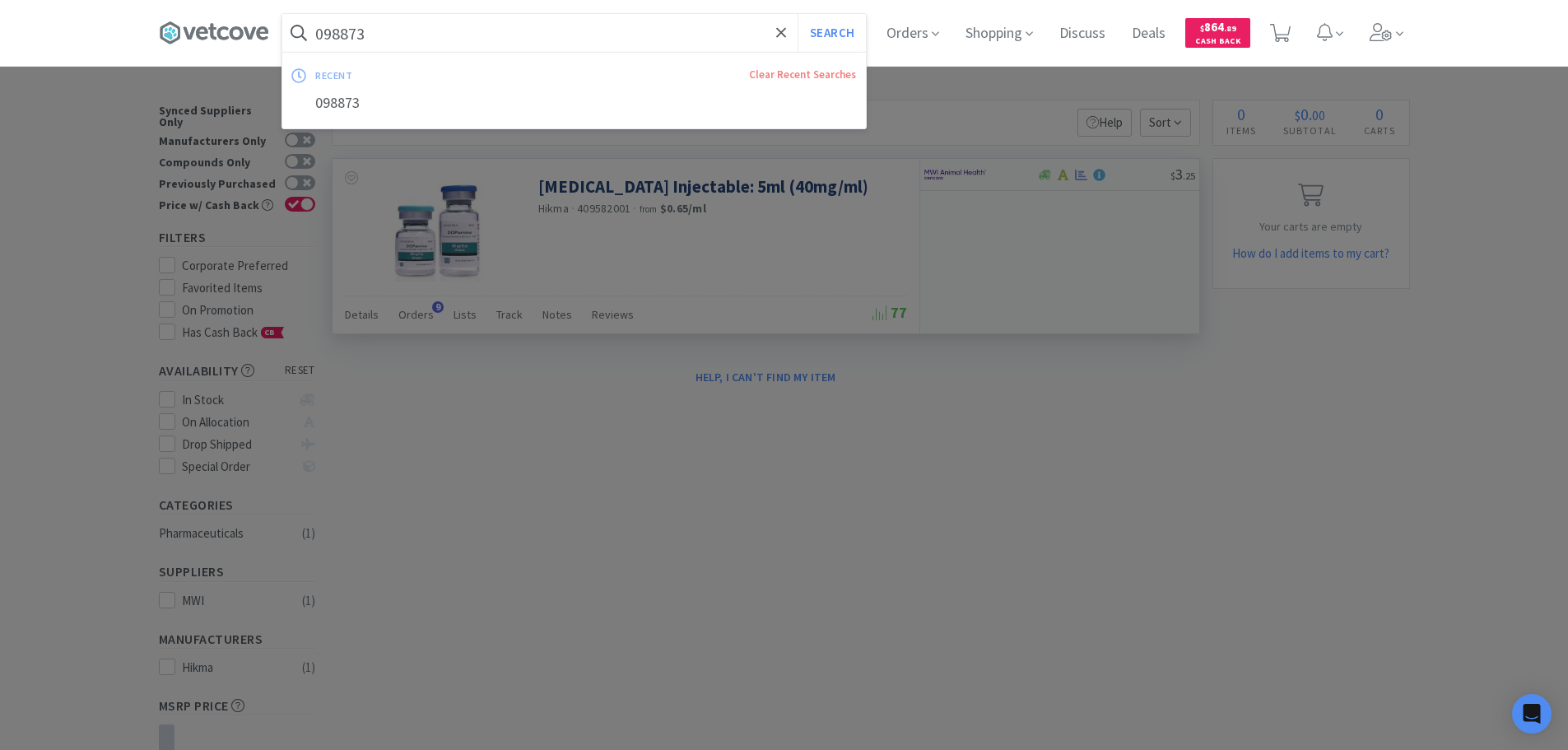
paste input "82930"
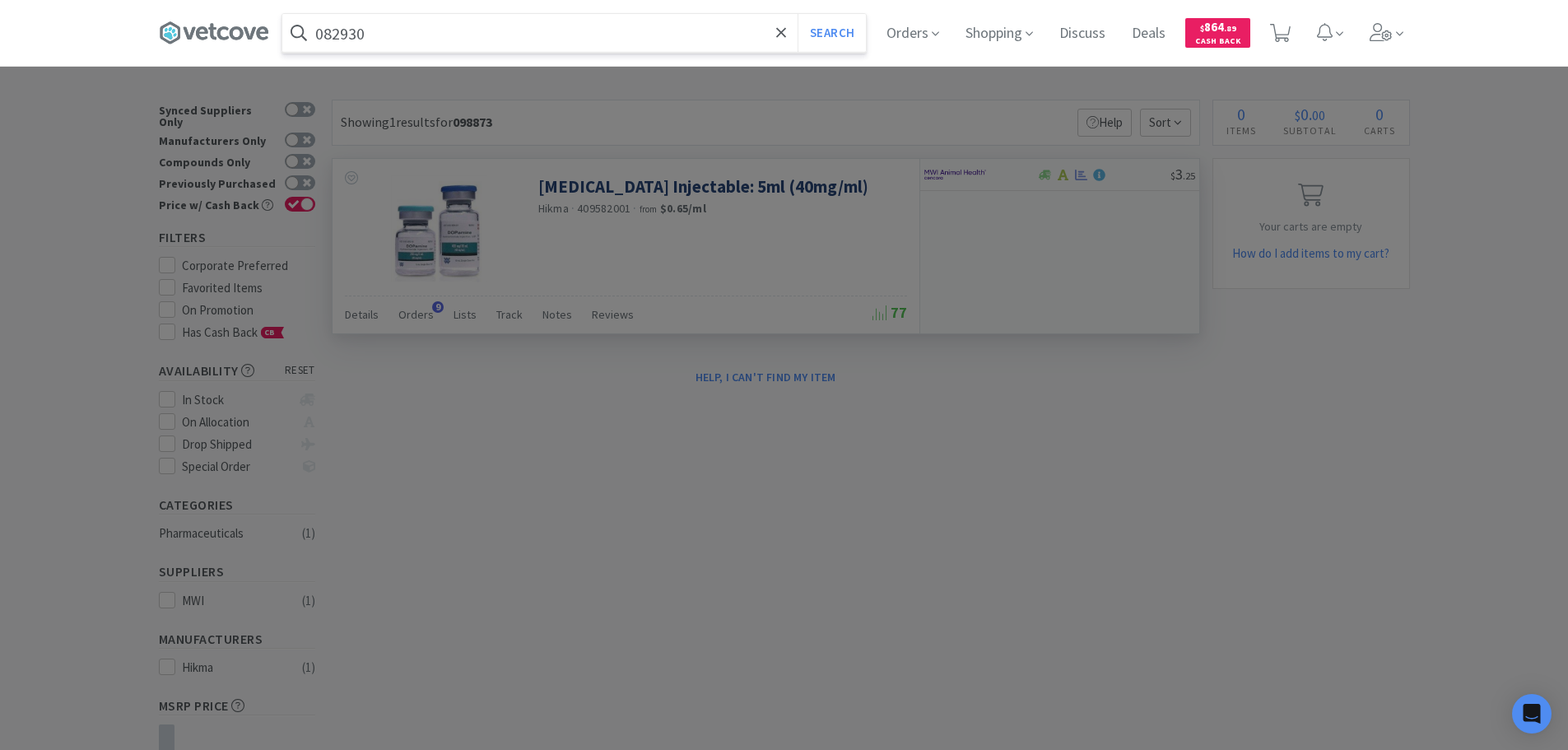
click at [798, 14] on button "Search" at bounding box center [832, 32] width 68 height 38
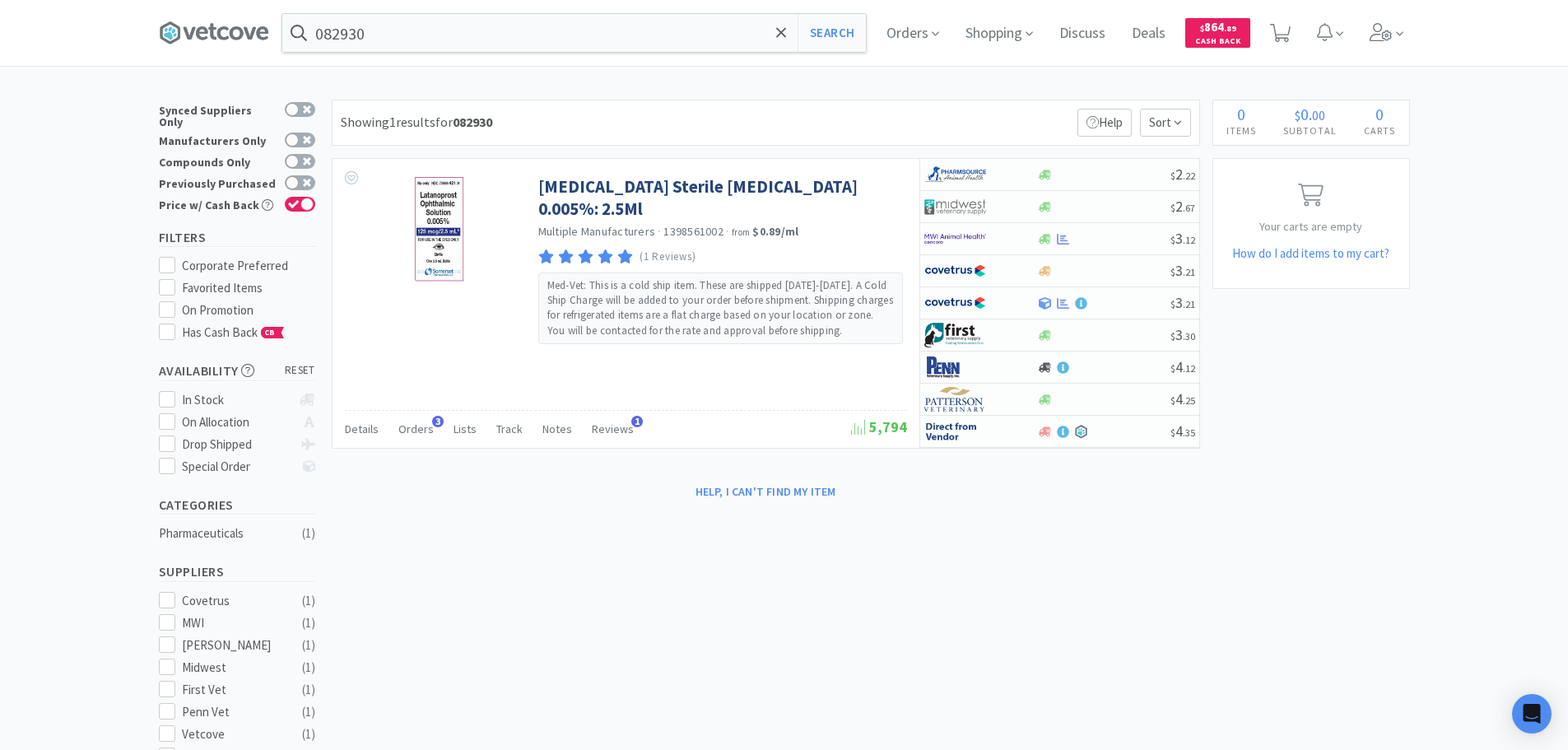
click at [854, 124] on div "Showing 1 results for 082930 Filters Help Sort" at bounding box center [765, 123] width 869 height 46
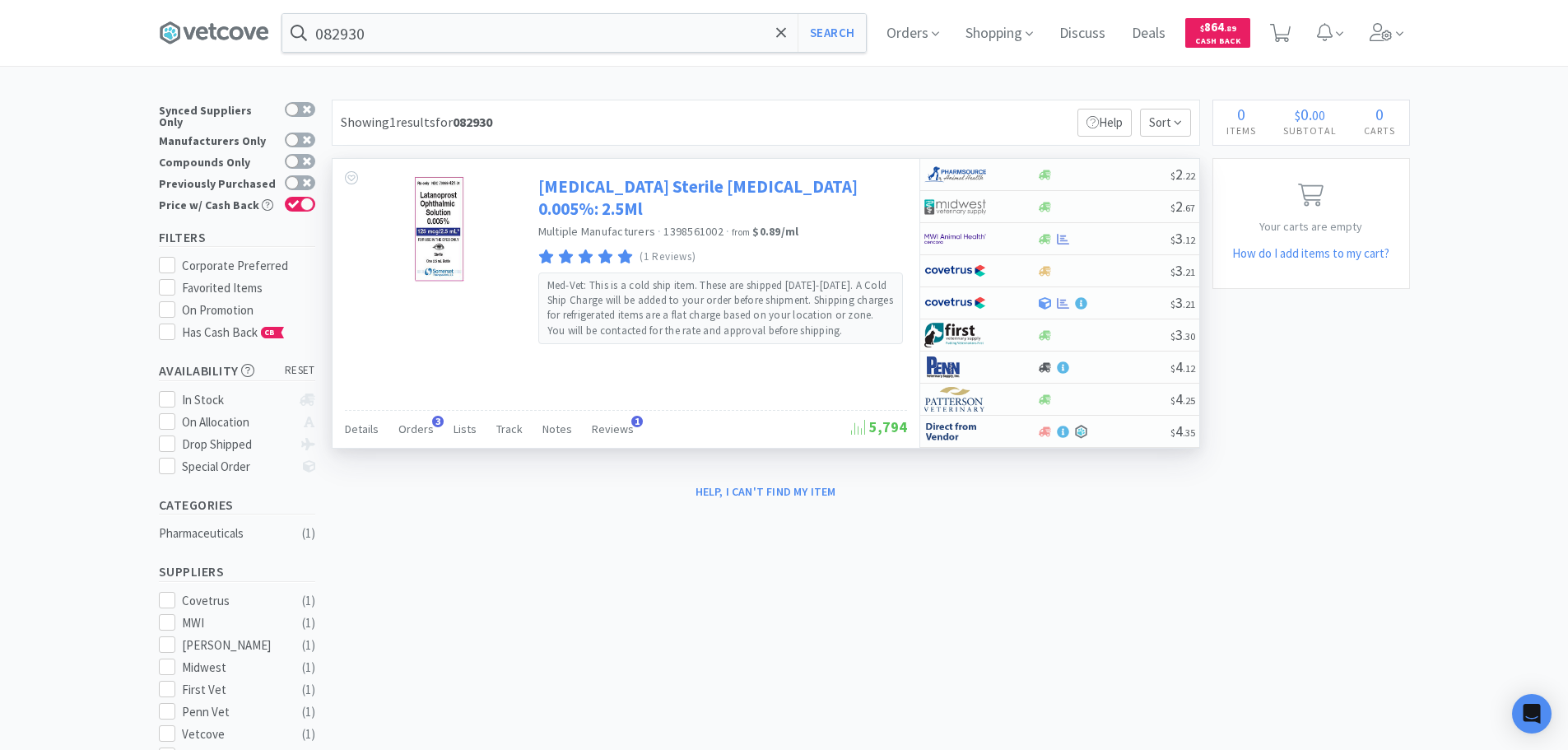
drag, startPoint x: 534, startPoint y: 179, endPoint x: 658, endPoint y: 213, distance: 128.6
click at [658, 213] on div "[MEDICAL_DATA] Sterile [MEDICAL_DATA] 0.005%: 2.5Ml Multiple Manufacturers · 13…" at bounding box center [625, 255] width 587 height 194
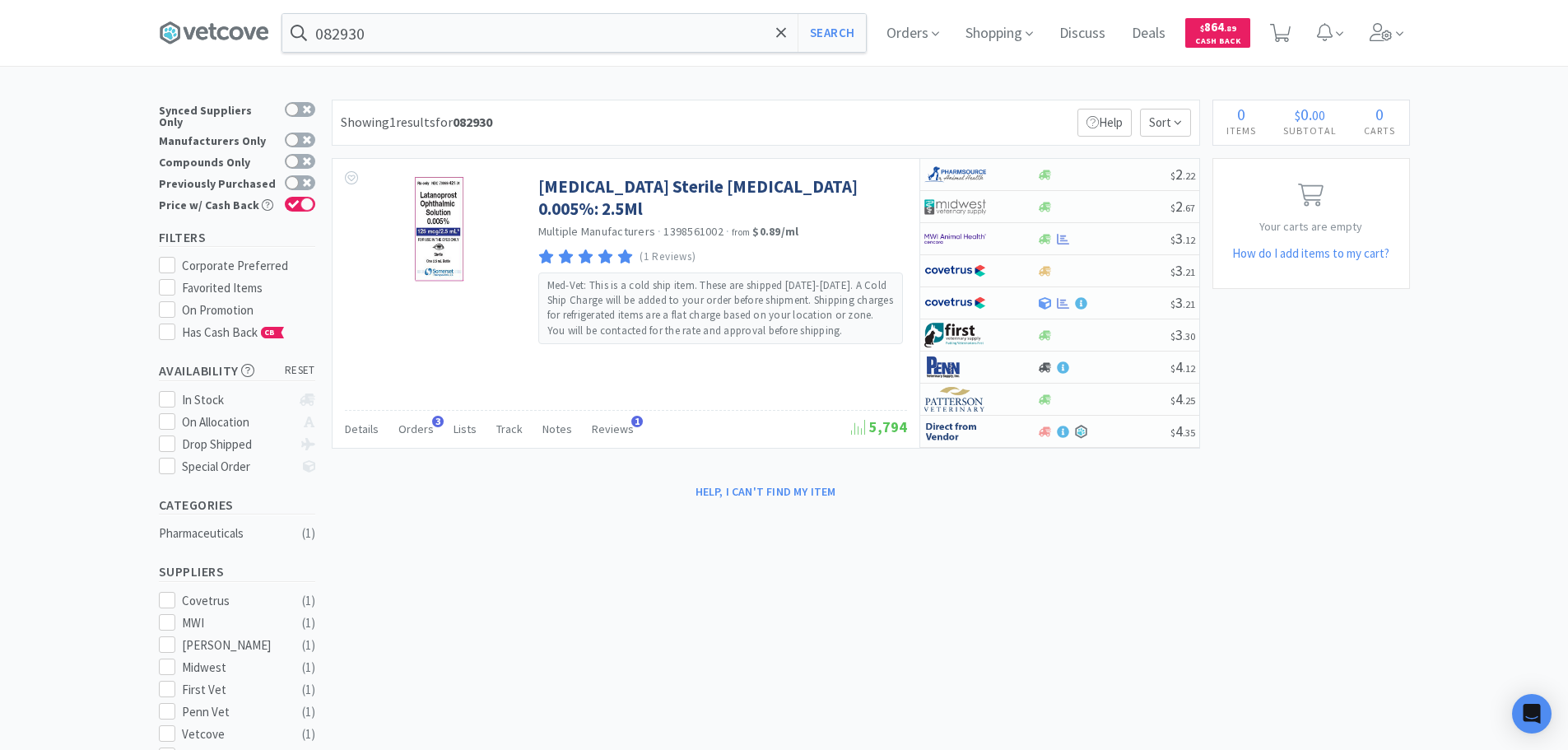
copy div "[MEDICAL_DATA] Sterile [MEDICAL_DATA] 0.005%: 2.5Ml"
click at [516, 38] on input "082930" at bounding box center [574, 32] width 583 height 38
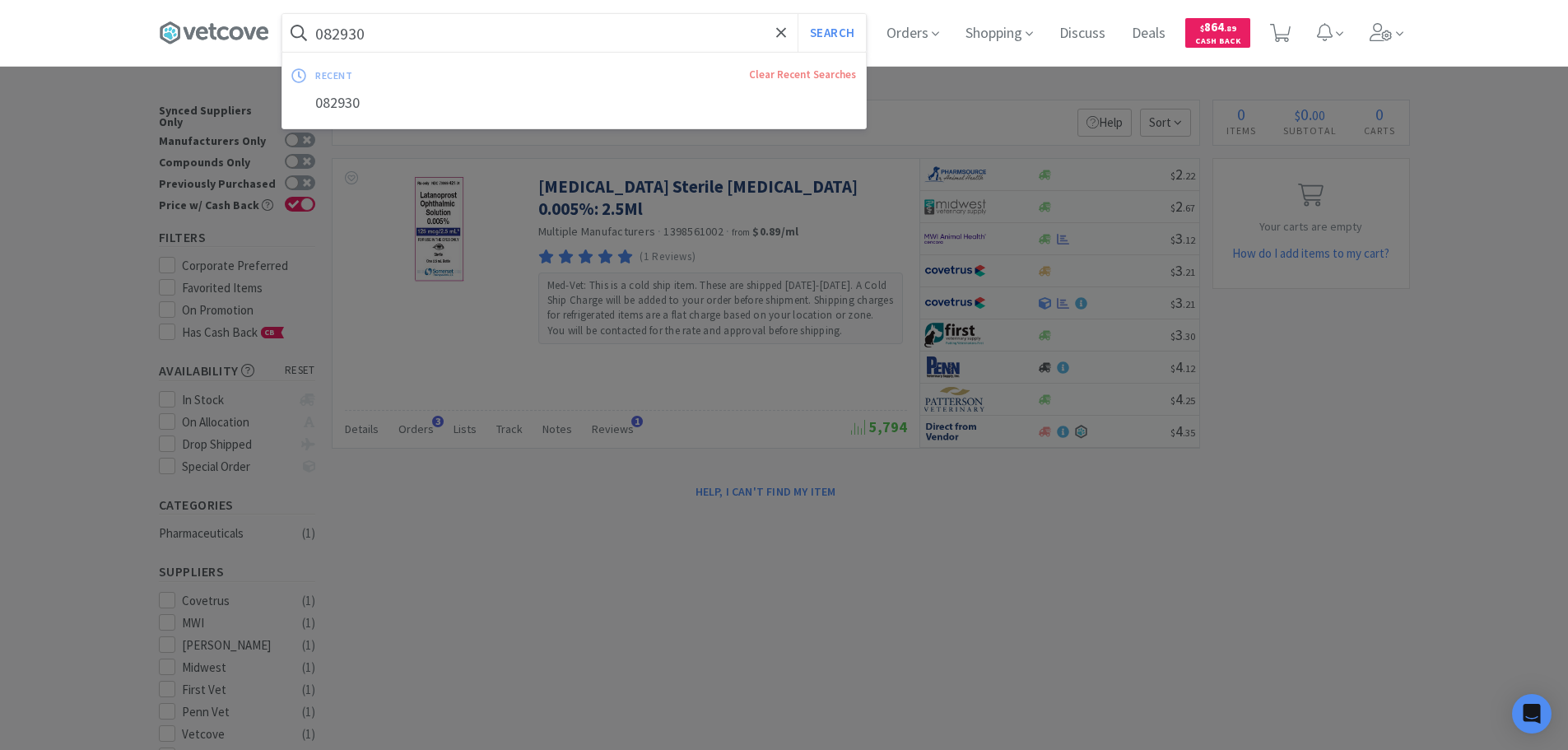
paste input "[MEDICAL_DATA] Sterile [MEDICAL_DATA] 0.005%: 2.5Ml"
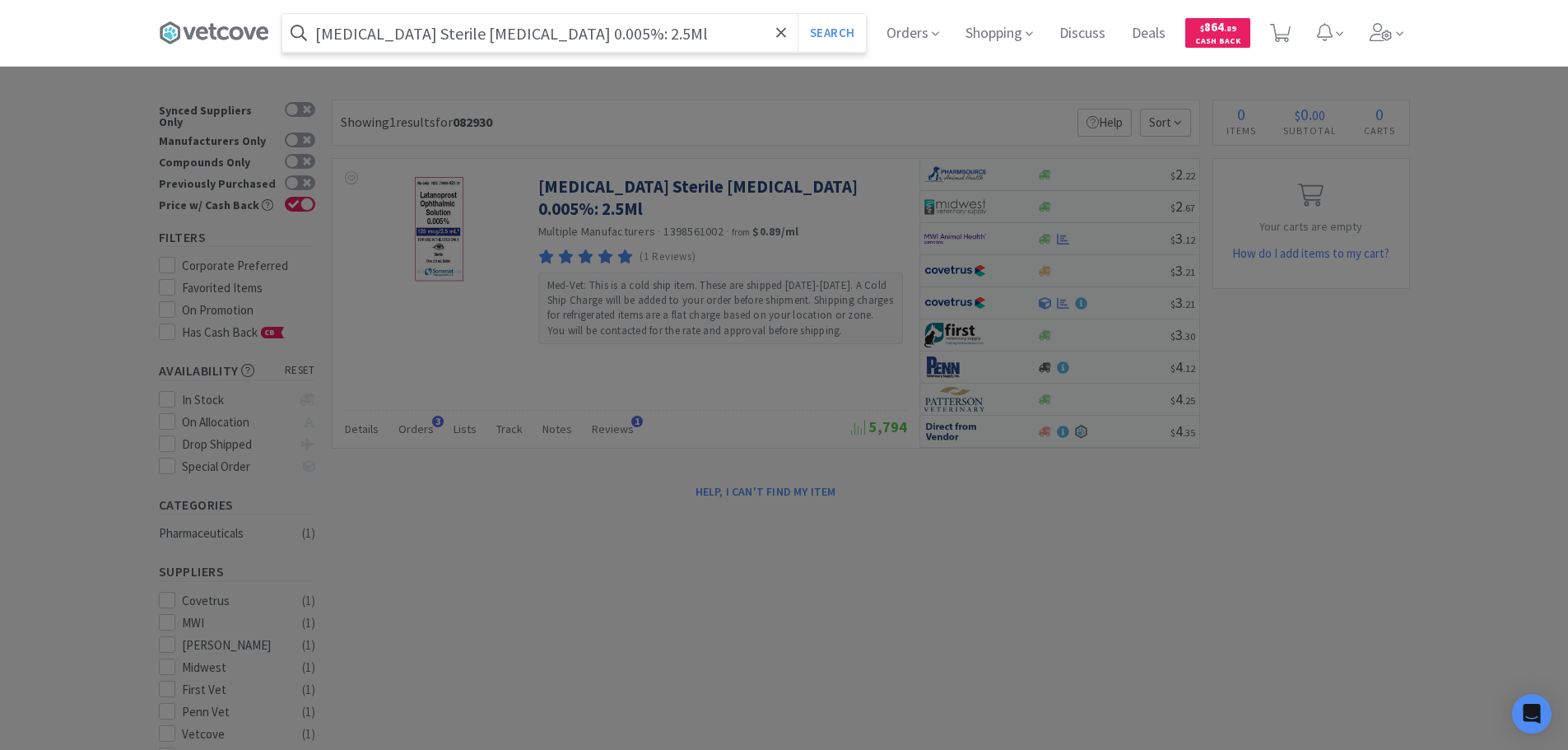
click at [430, 38] on input "[MEDICAL_DATA] Sterile [MEDICAL_DATA] 0.005%: 2.5Ml" at bounding box center [574, 32] width 583 height 38
drag, startPoint x: 663, startPoint y: 34, endPoint x: 610, endPoint y: 38, distance: 53.2
click at [610, 38] on input "[MEDICAL_DATA] [MEDICAL_DATA] 0.005%: 2.5Ml" at bounding box center [574, 32] width 583 height 38
type input "[MEDICAL_DATA] [MEDICAL_DATA] 0.005%"
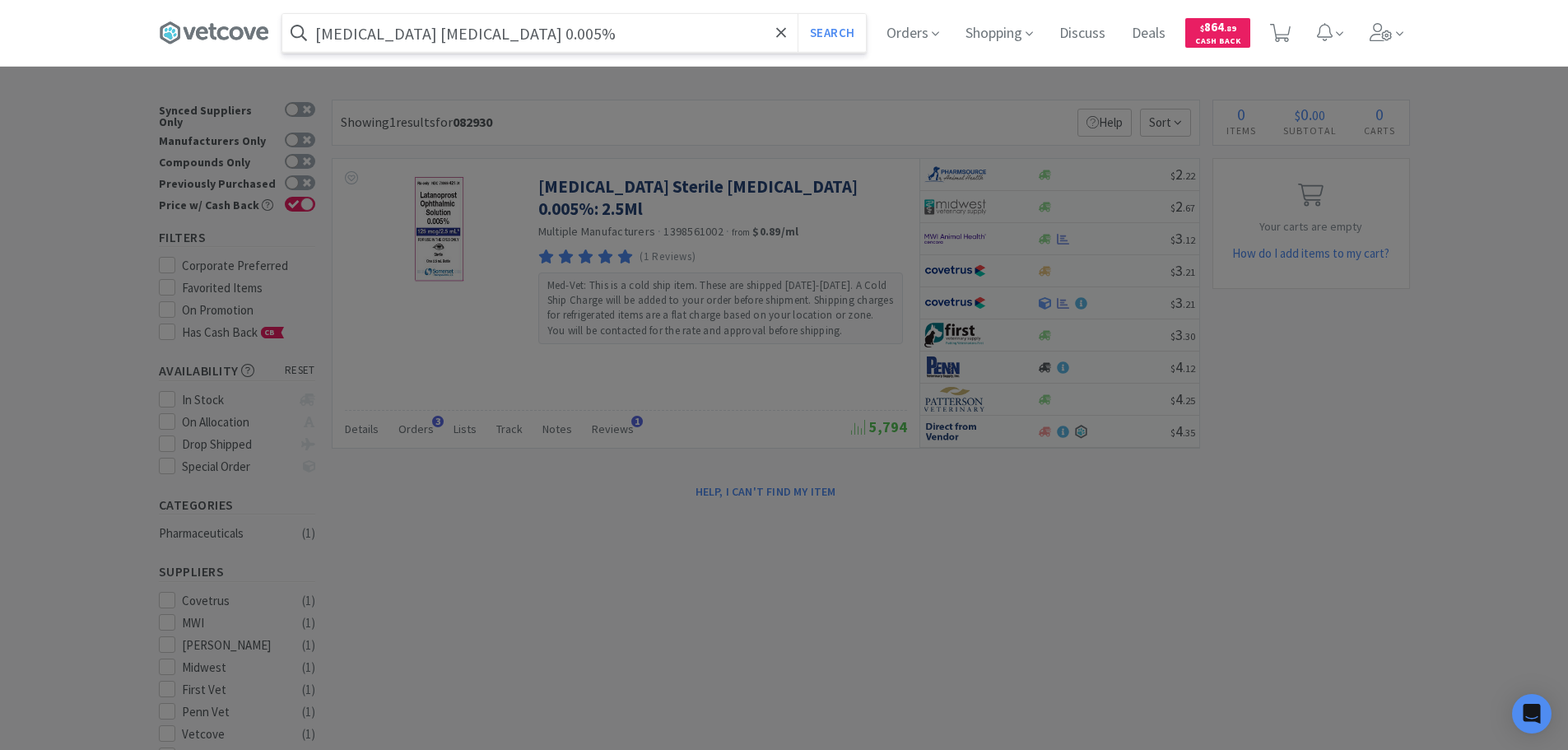
click at [798, 14] on button "Search" at bounding box center [832, 32] width 68 height 38
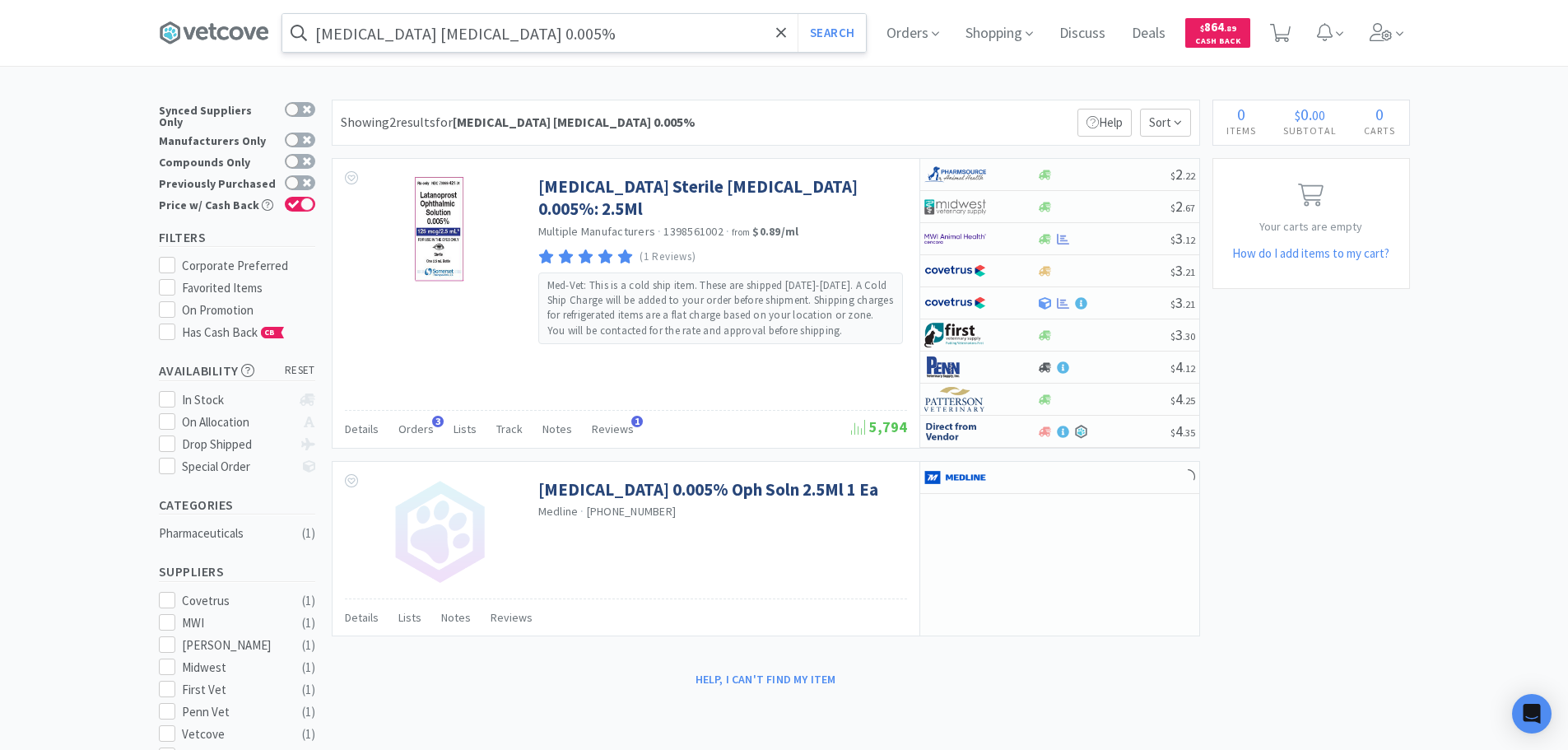
click at [625, 38] on input "[MEDICAL_DATA] [MEDICAL_DATA] 0.005%" at bounding box center [574, 32] width 583 height 38
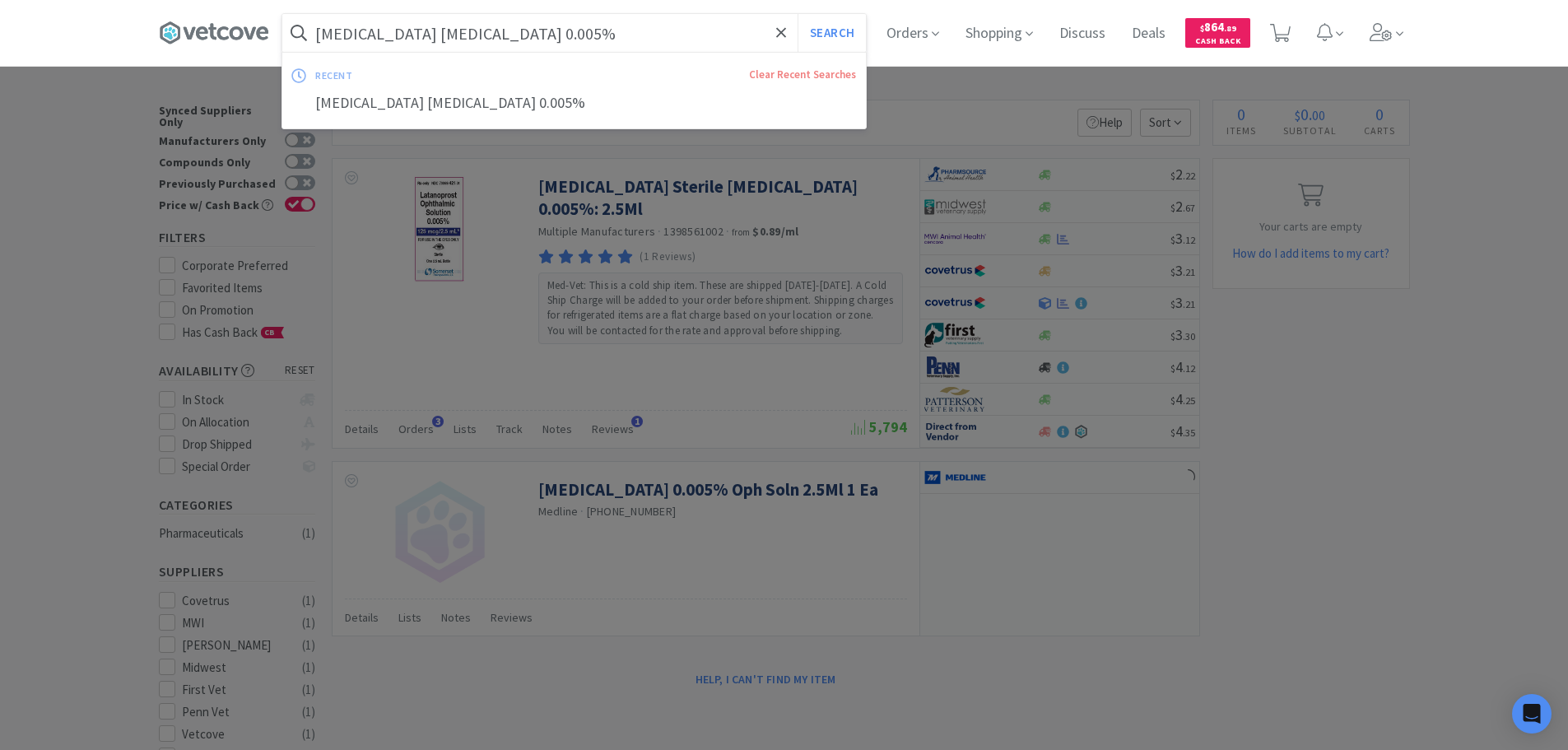
click at [629, 34] on input "[MEDICAL_DATA] [MEDICAL_DATA] 0.005%" at bounding box center [574, 32] width 583 height 38
click at [1389, 36] on icon at bounding box center [1381, 32] width 22 height 18
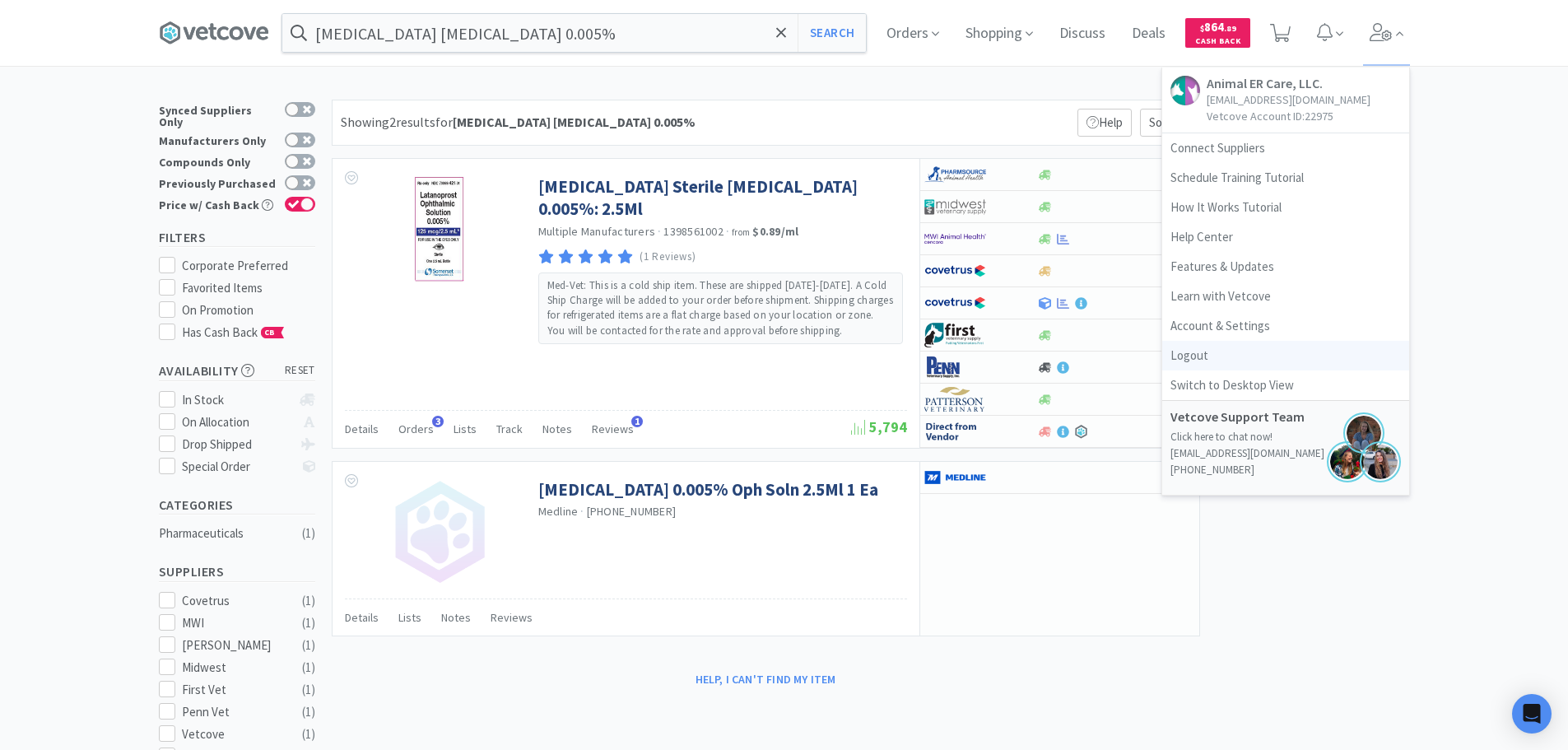
click at [1232, 355] on link "Logout" at bounding box center [1285, 355] width 247 height 30
